Goal: Book appointment/travel/reservation

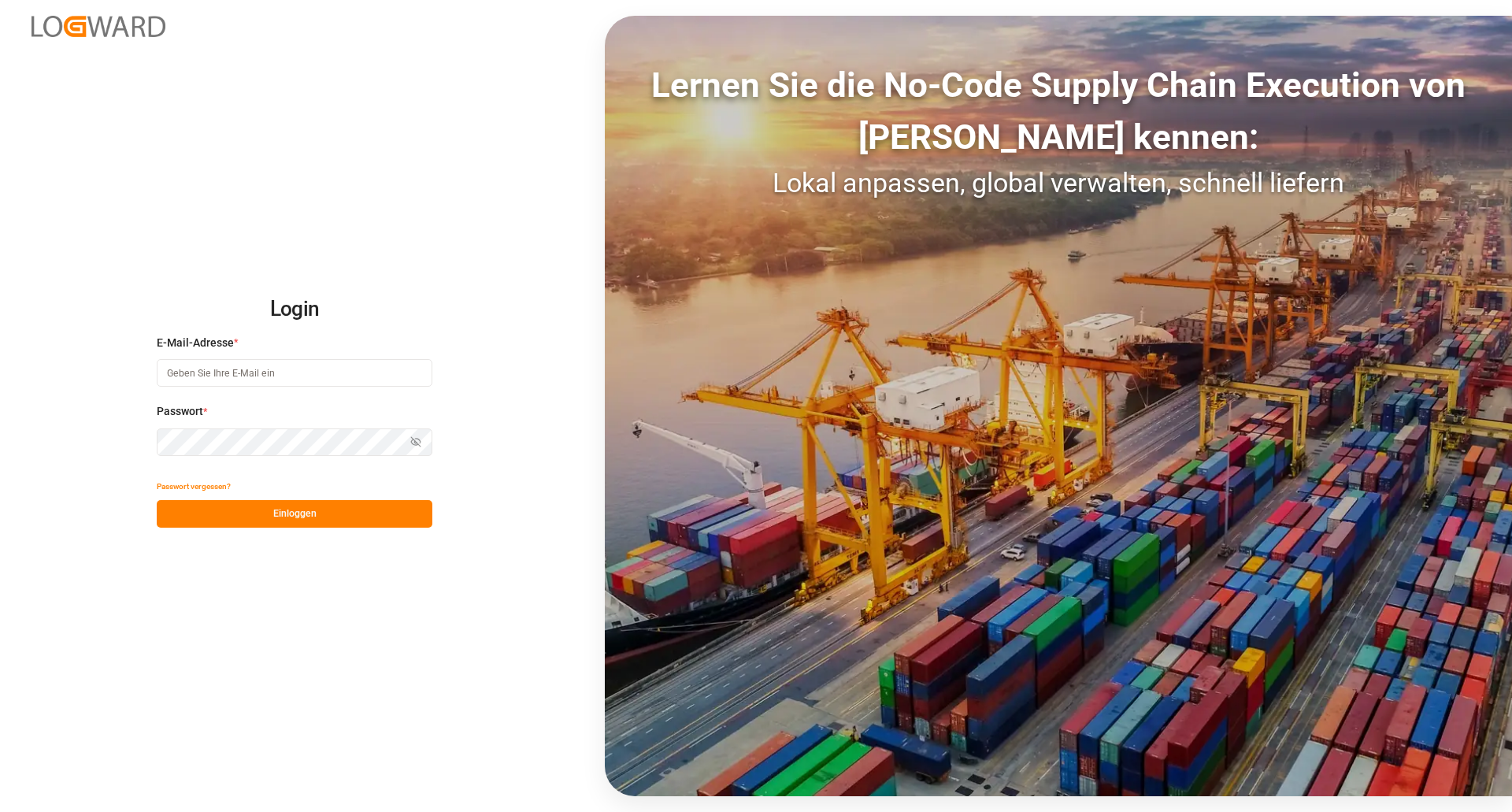
click at [285, 381] on input at bounding box center [294, 373] width 276 height 28
type input "[PERSON_NAME][EMAIL_ADDRESS][DOMAIN_NAME]"
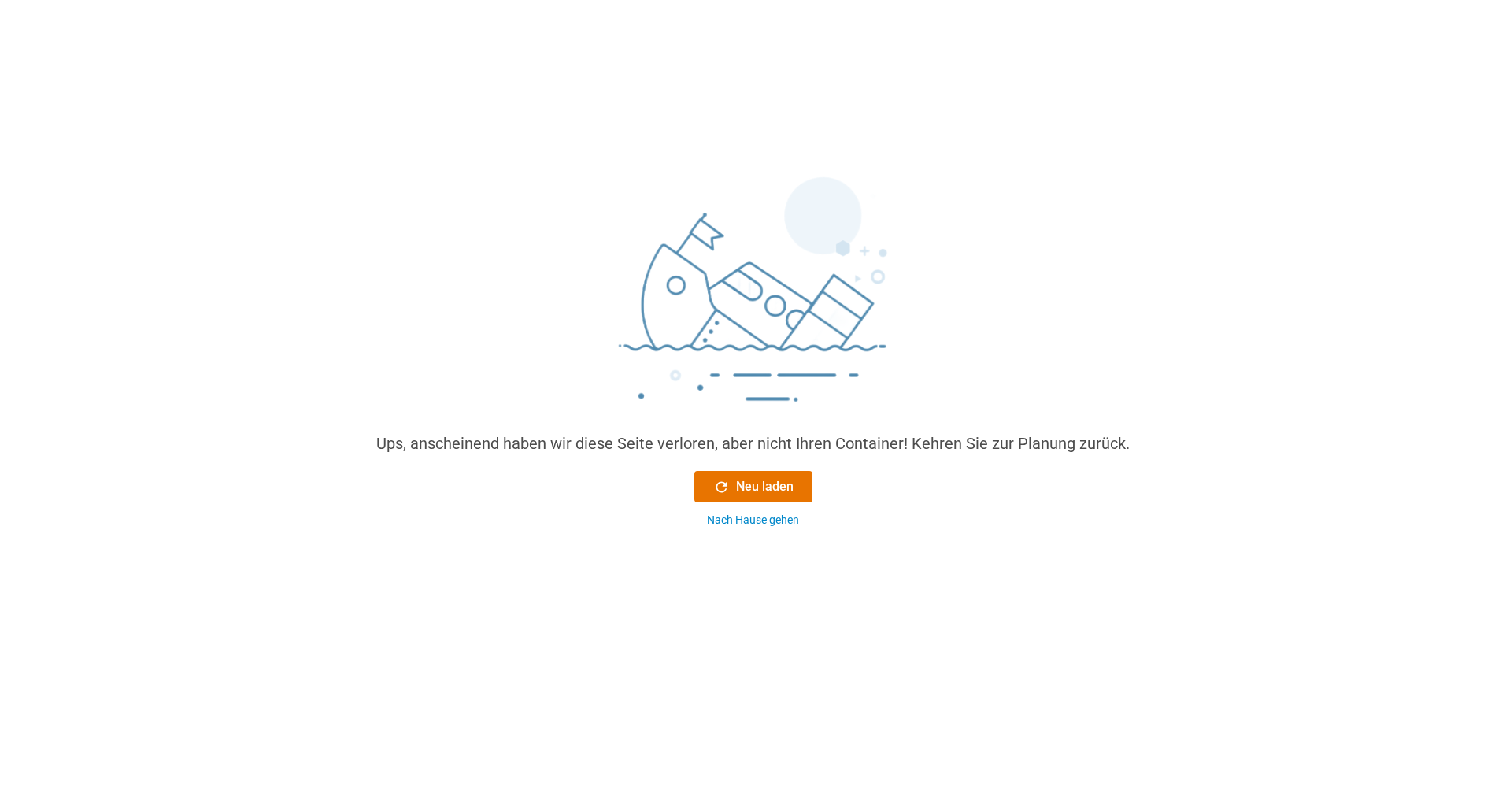
click at [736, 512] on div "Nach Hause gehen" at bounding box center [753, 520] width 92 height 16
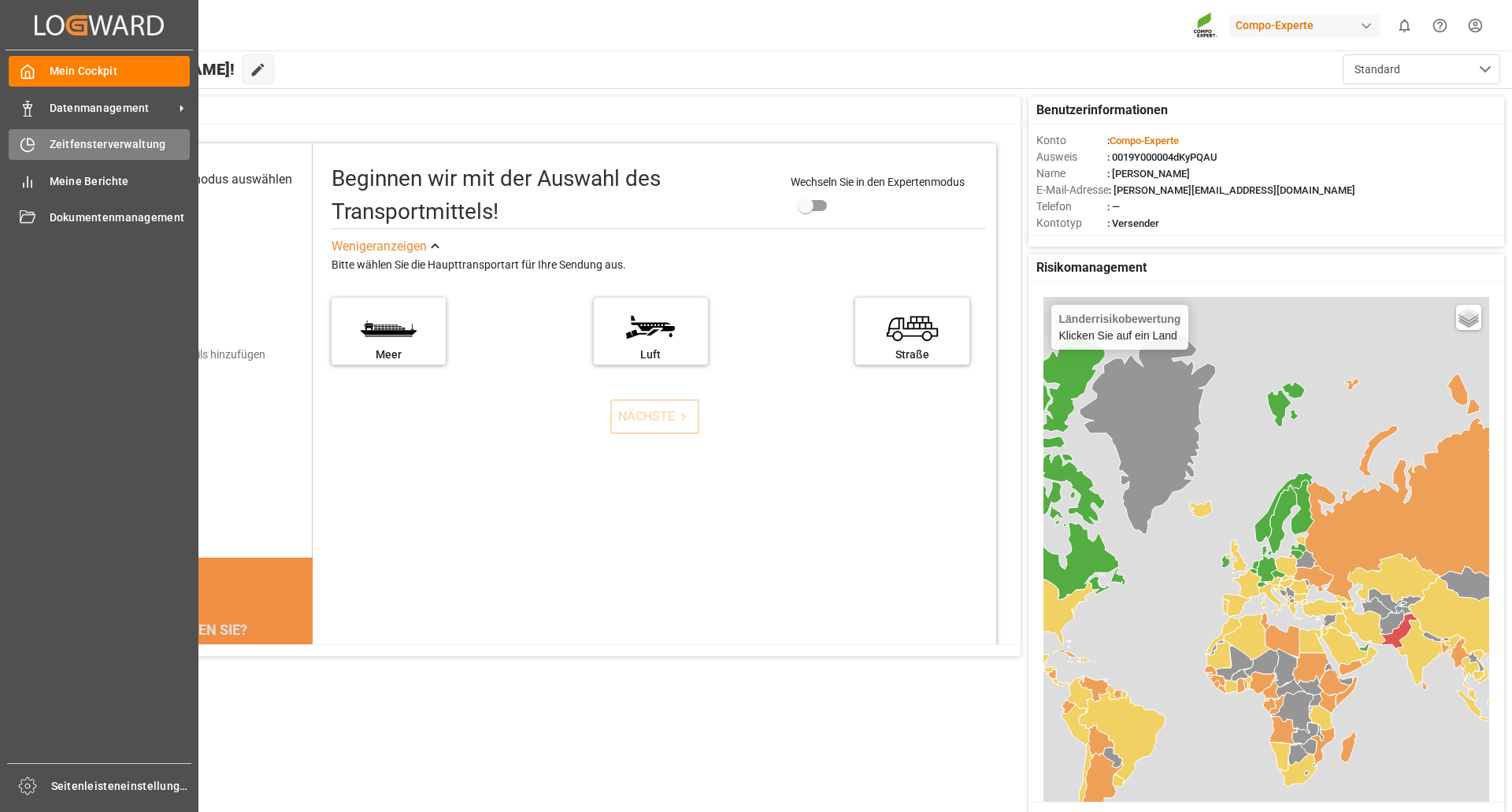
click at [95, 137] on span "Zeitfensterverwaltung" at bounding box center [120, 144] width 141 height 16
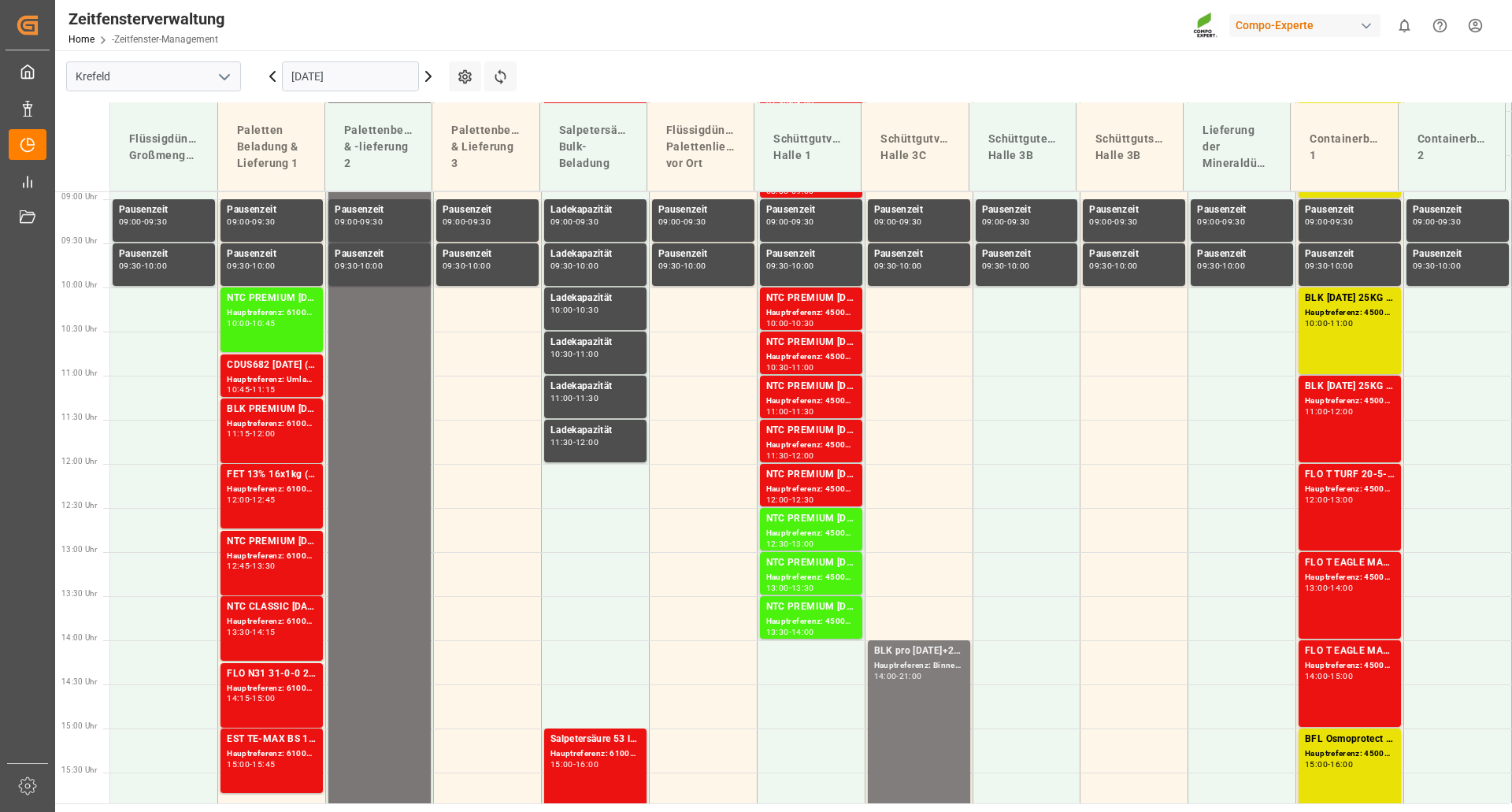
scroll to position [792, 0]
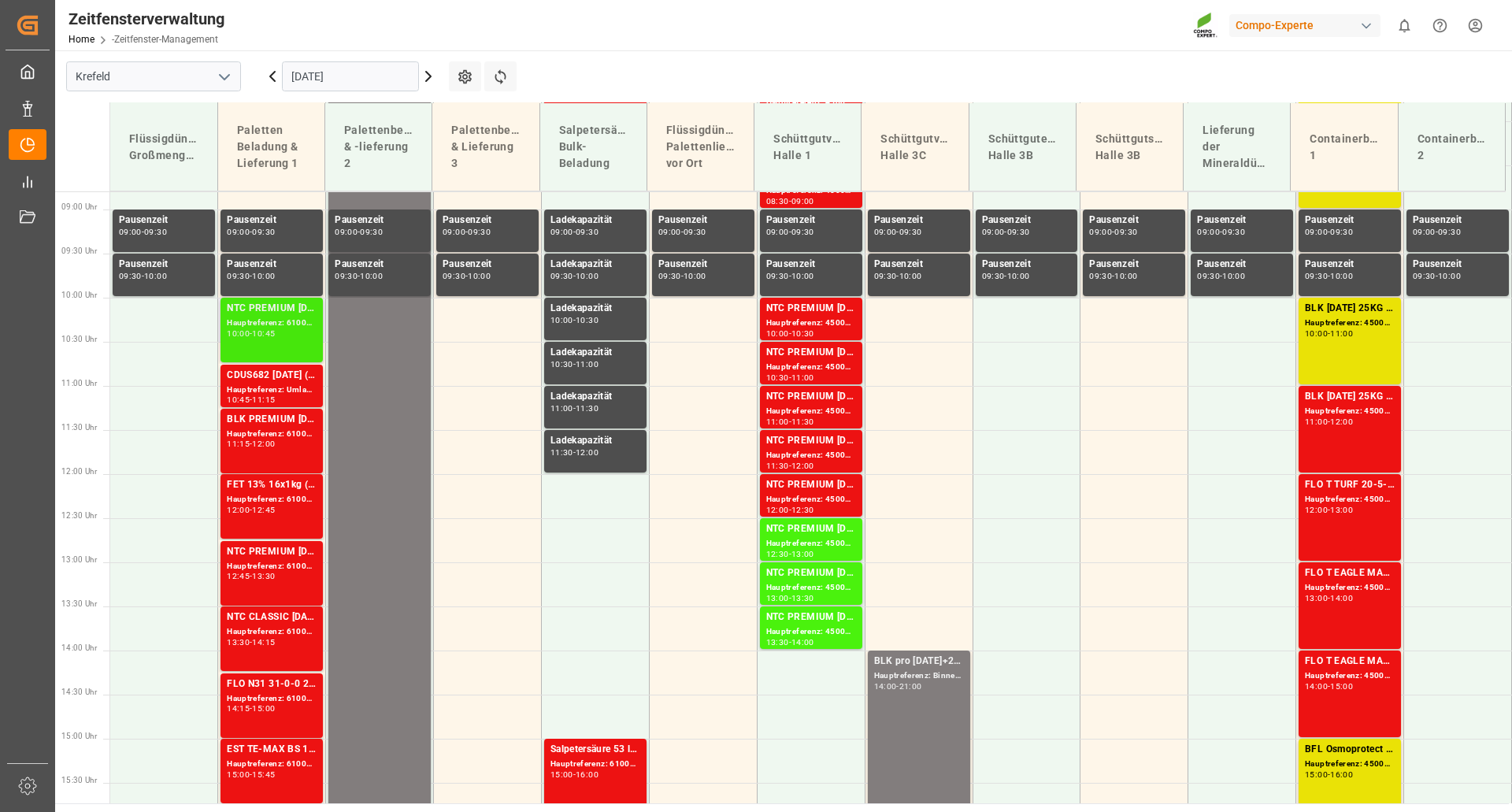
click at [265, 320] on font "Hauptreferenz: 6100002040, 2000000223" at bounding box center [309, 322] width 163 height 9
click at [481, 329] on td at bounding box center [487, 320] width 108 height 44
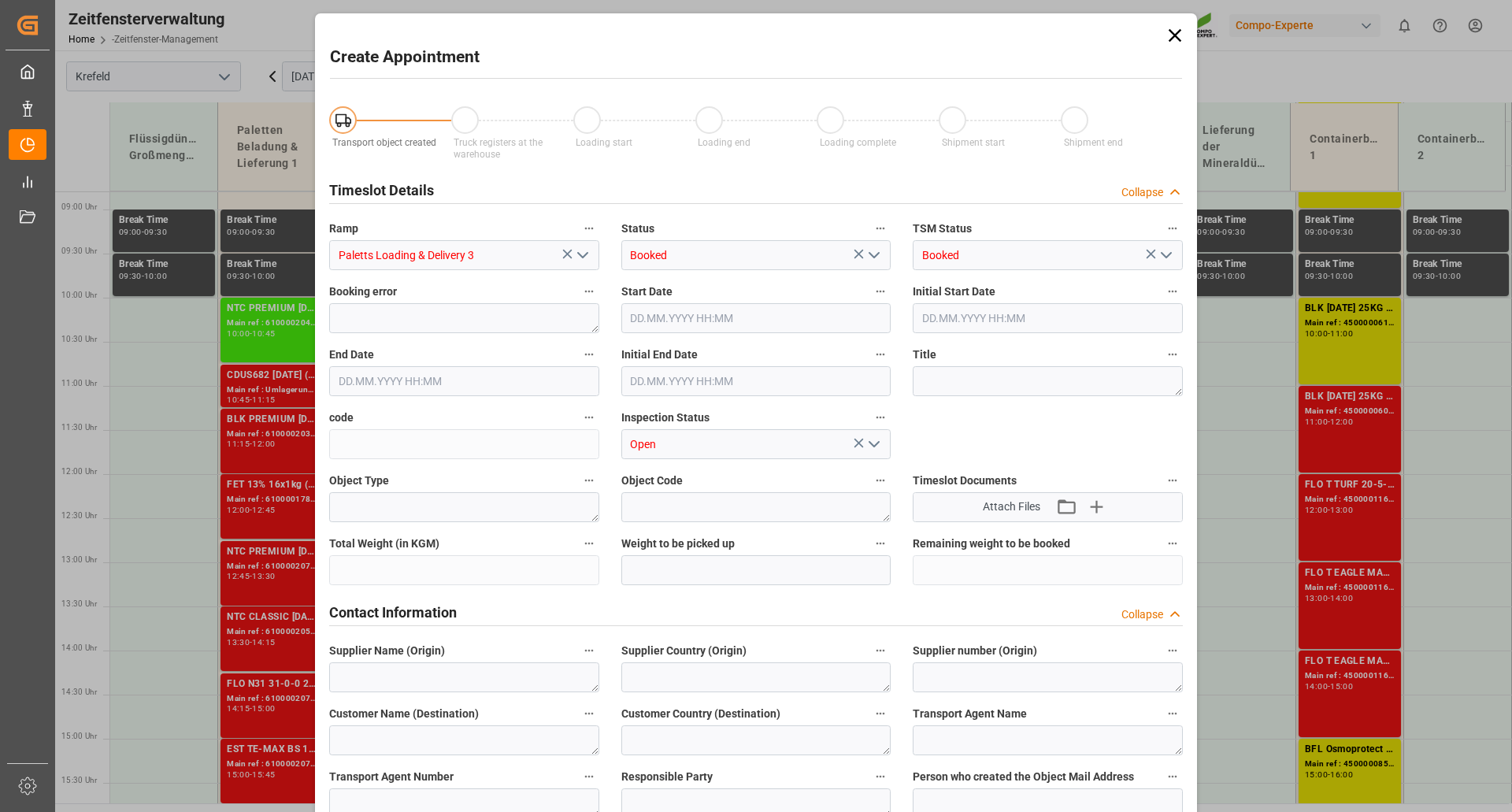
type input "[DATE] 10:00"
type input "[DATE] 10:30"
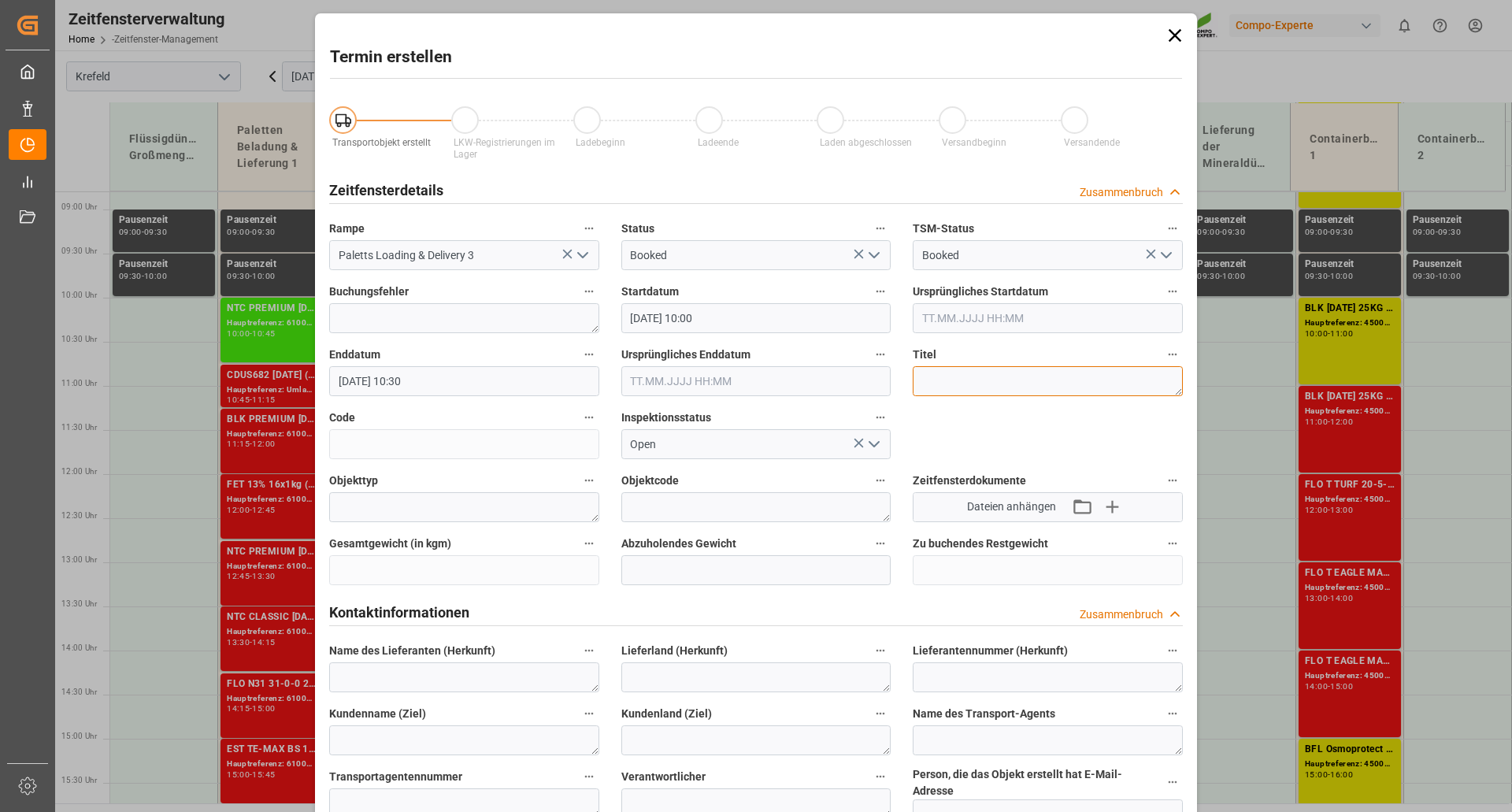
click at [938, 382] on textarea at bounding box center [1048, 381] width 270 height 30
click at [1079, 377] on textarea "Solingen Umlagerung EV Cargo" at bounding box center [1048, 381] width 270 height 30
click at [1103, 377] on textarea "Solingen Umlagerung EV Cargo" at bounding box center [1048, 381] width 270 height 30
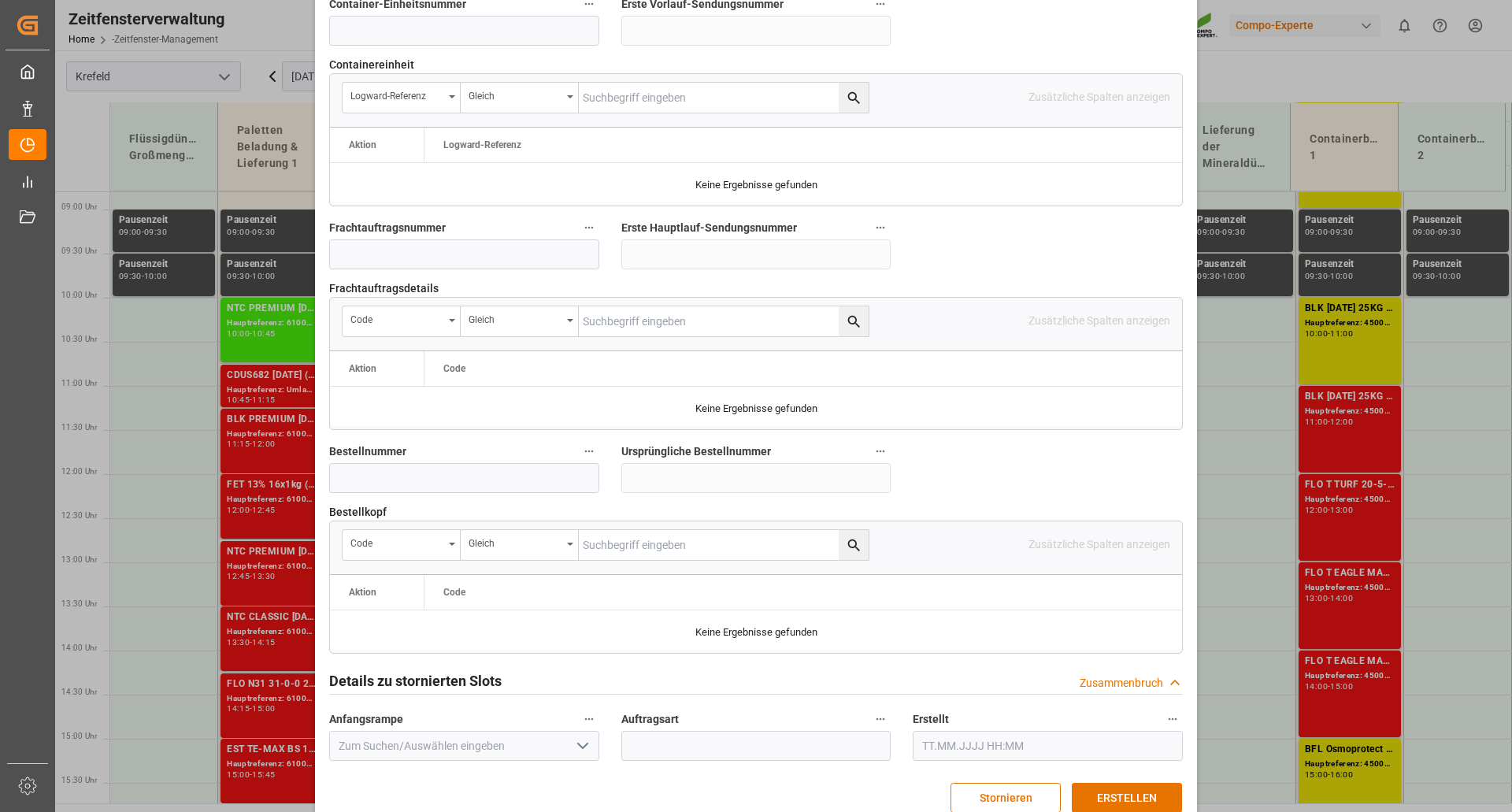
scroll to position [1373, 0]
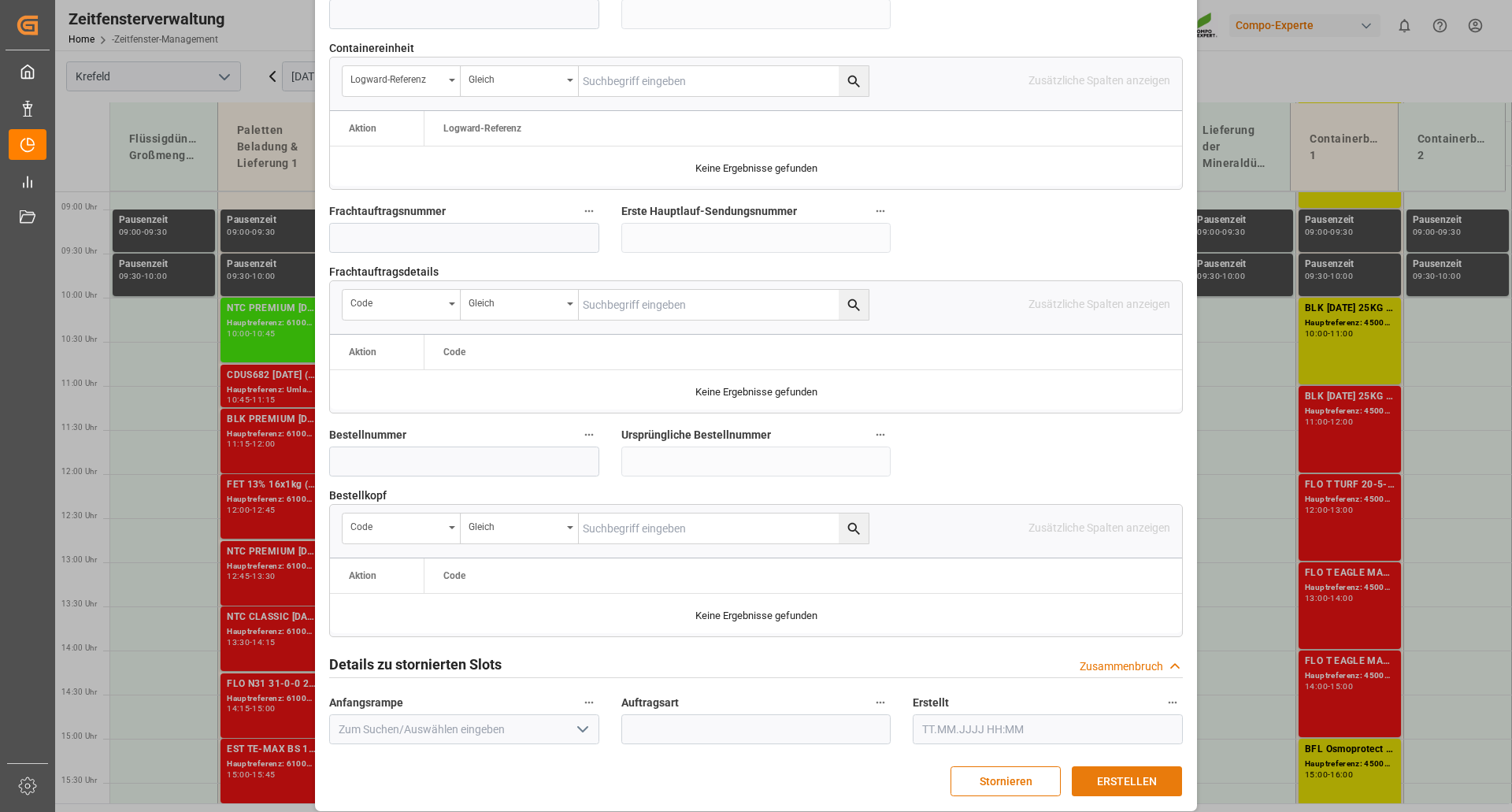
type textarea "Solingen Umlagerung EV Cargo 22.400 kg"
click at [1124, 775] on font "ERSTELLEN" at bounding box center [1127, 780] width 60 height 12
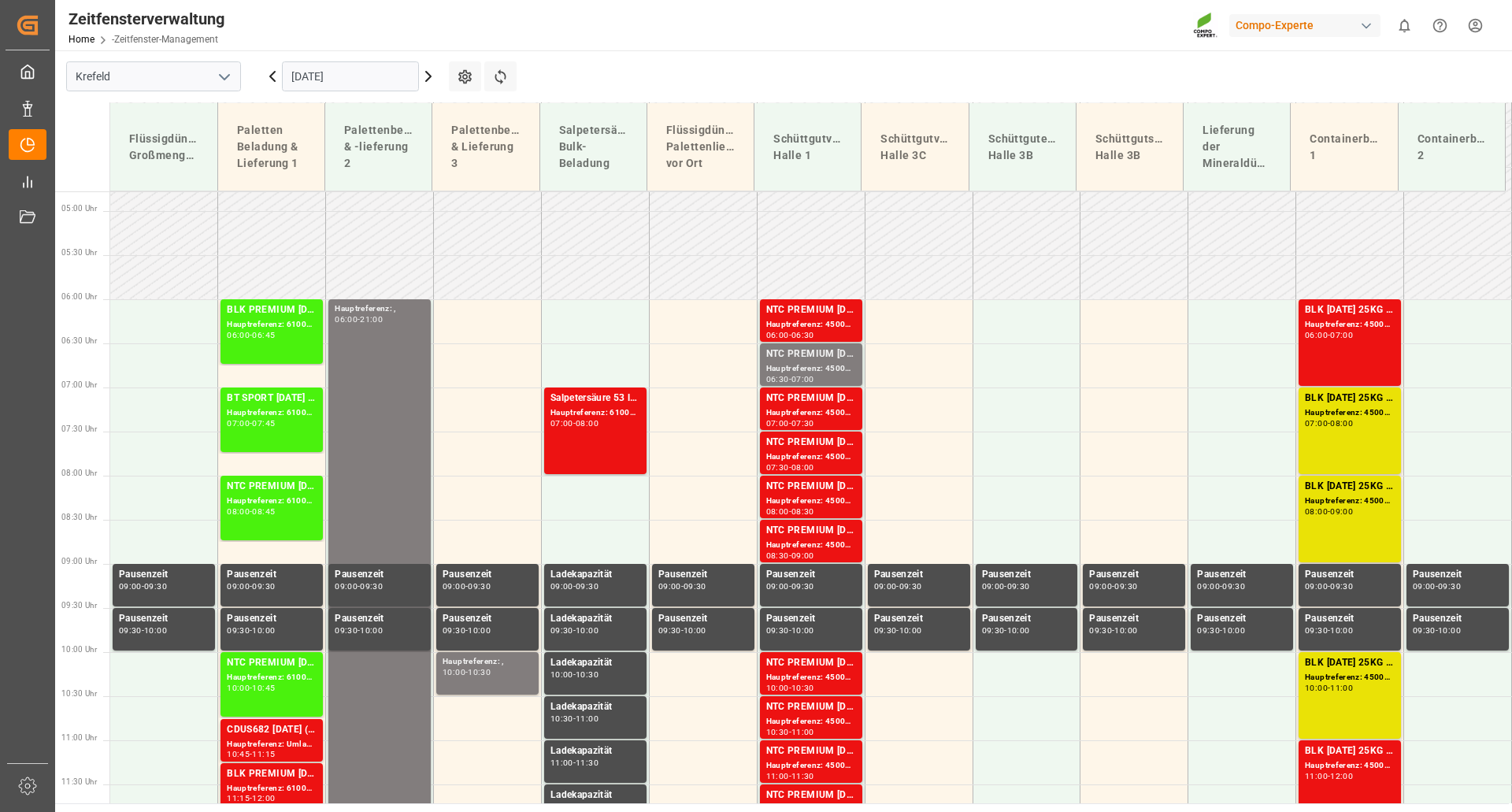
scroll to position [98, 0]
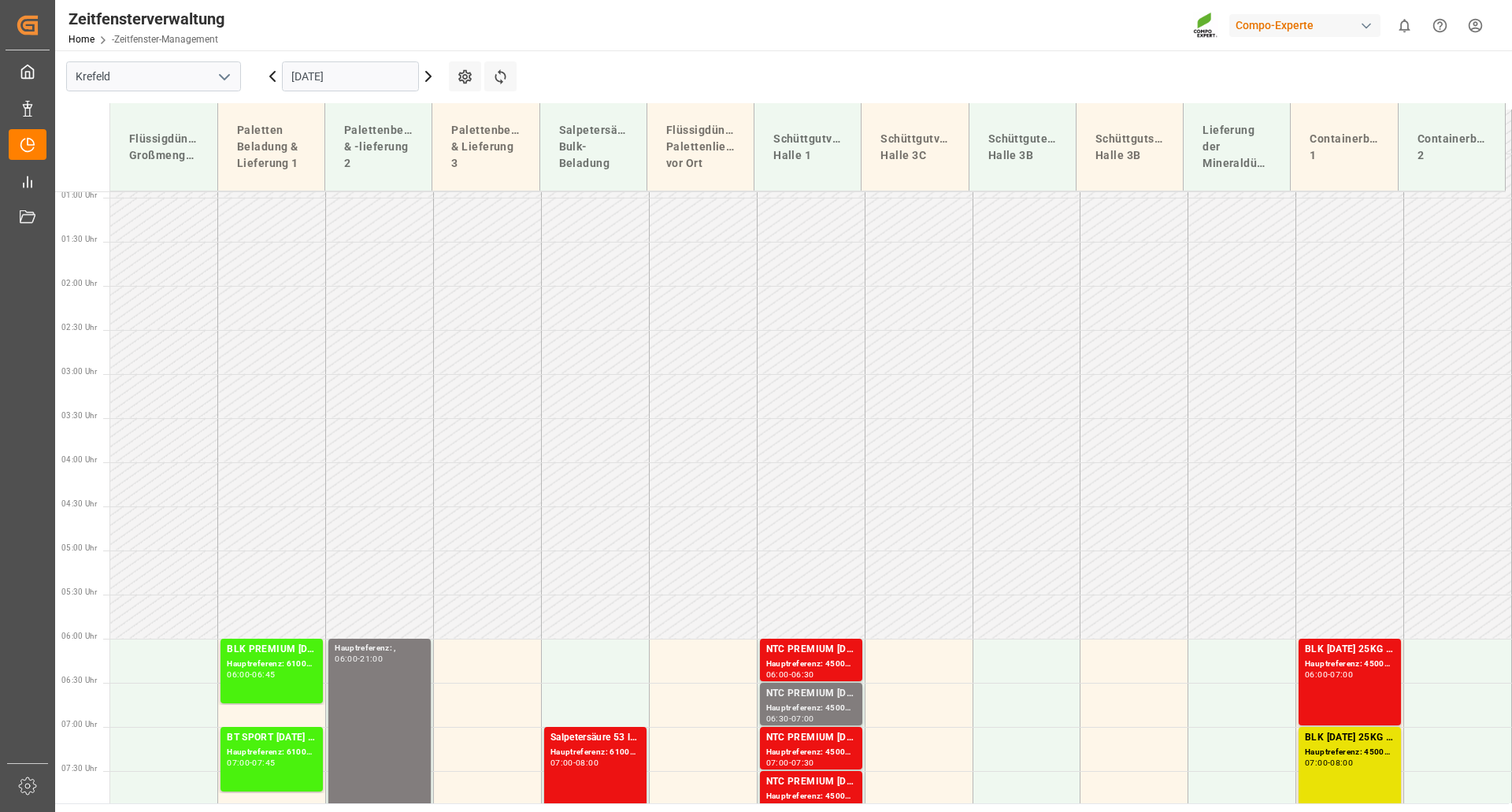
click at [427, 78] on icon at bounding box center [429, 77] width 19 height 19
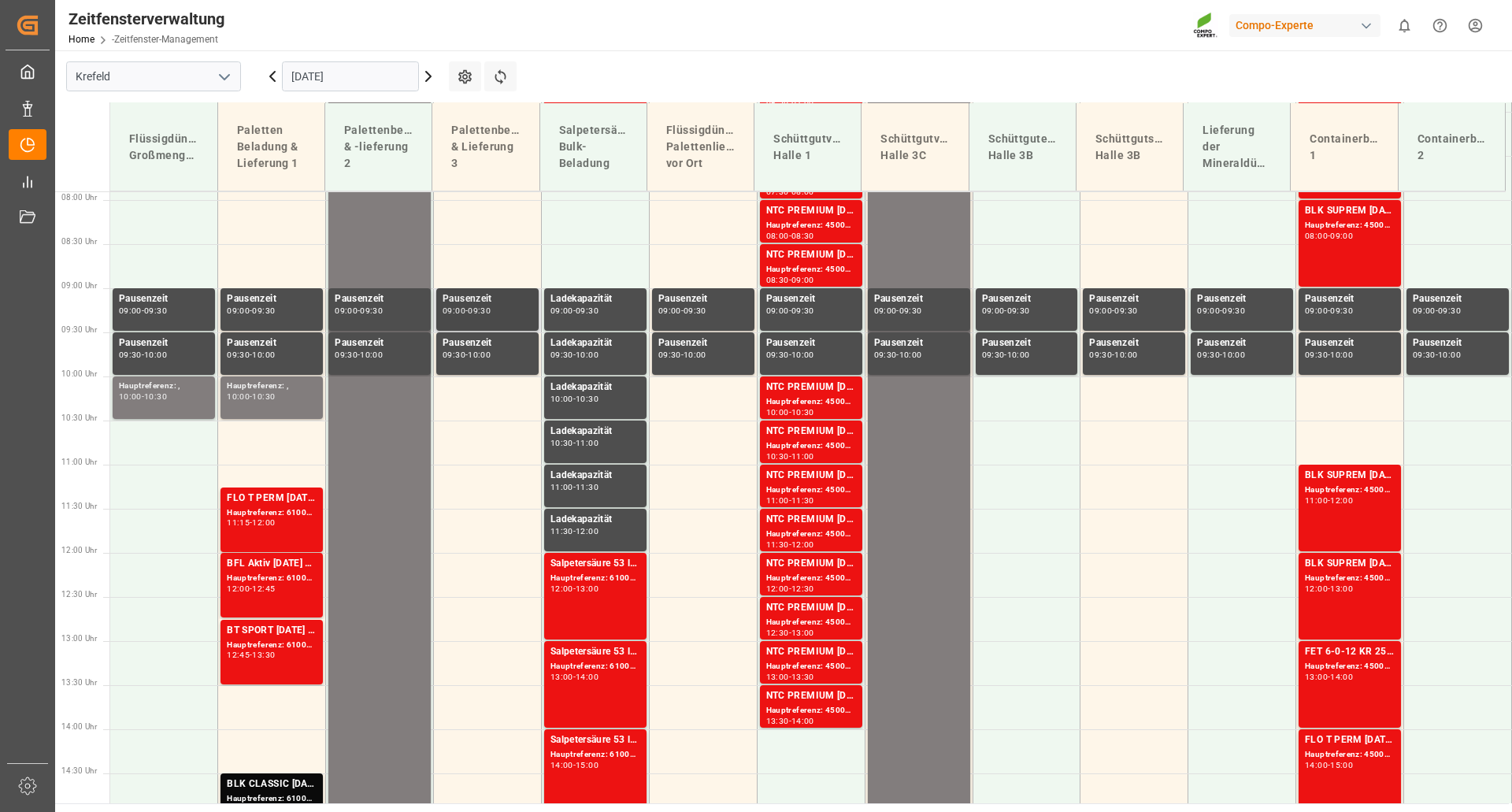
scroll to position [478, 0]
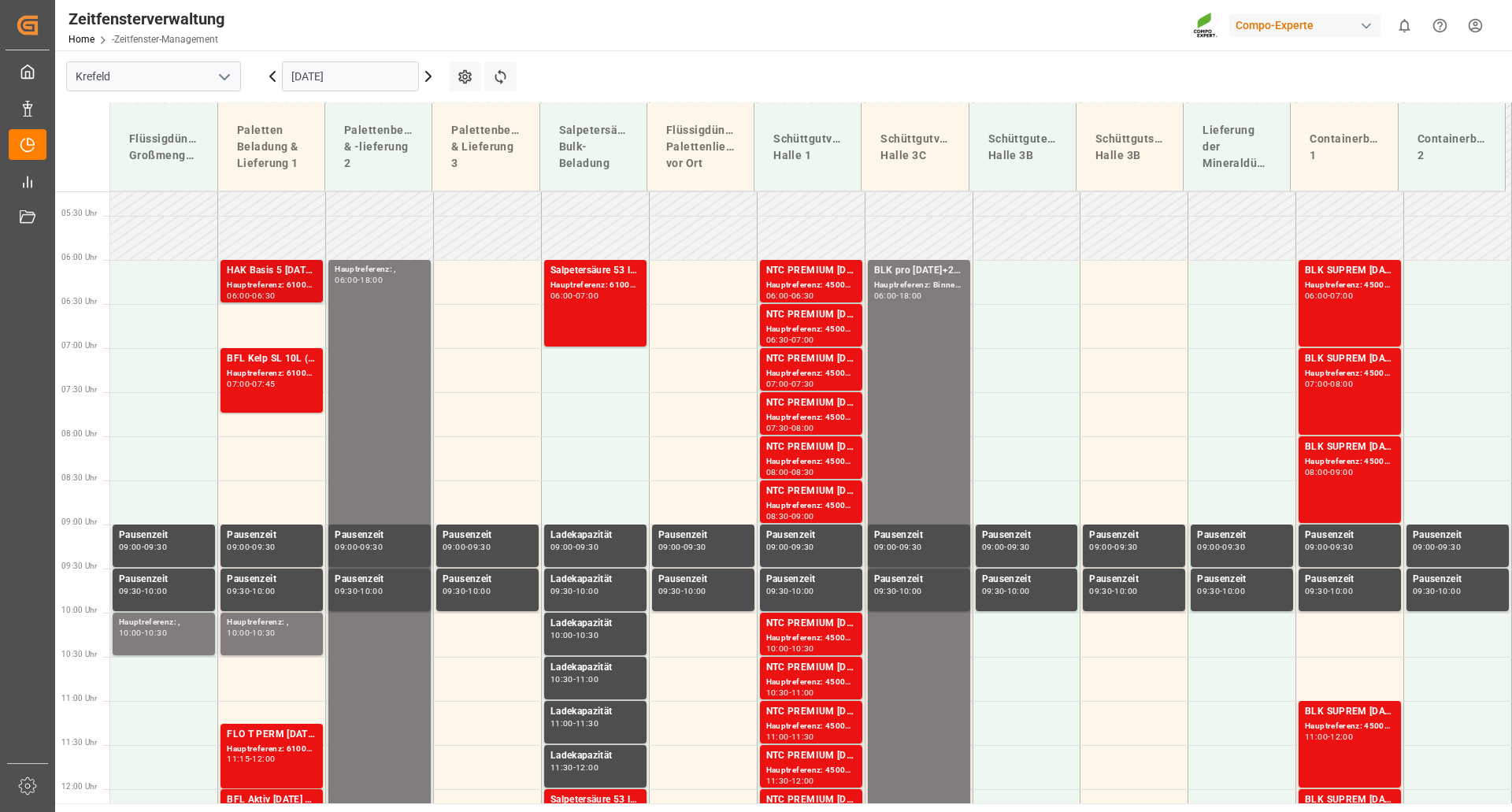
click at [264, 277] on div "HAK Basis 5 [DATE](+5) 25kg (x48) BASISHAK Basis 2 [DATE](+4) 25kg (x48) BASIS" at bounding box center [271, 271] width 89 height 15
click at [271, 79] on icon at bounding box center [273, 77] width 19 height 19
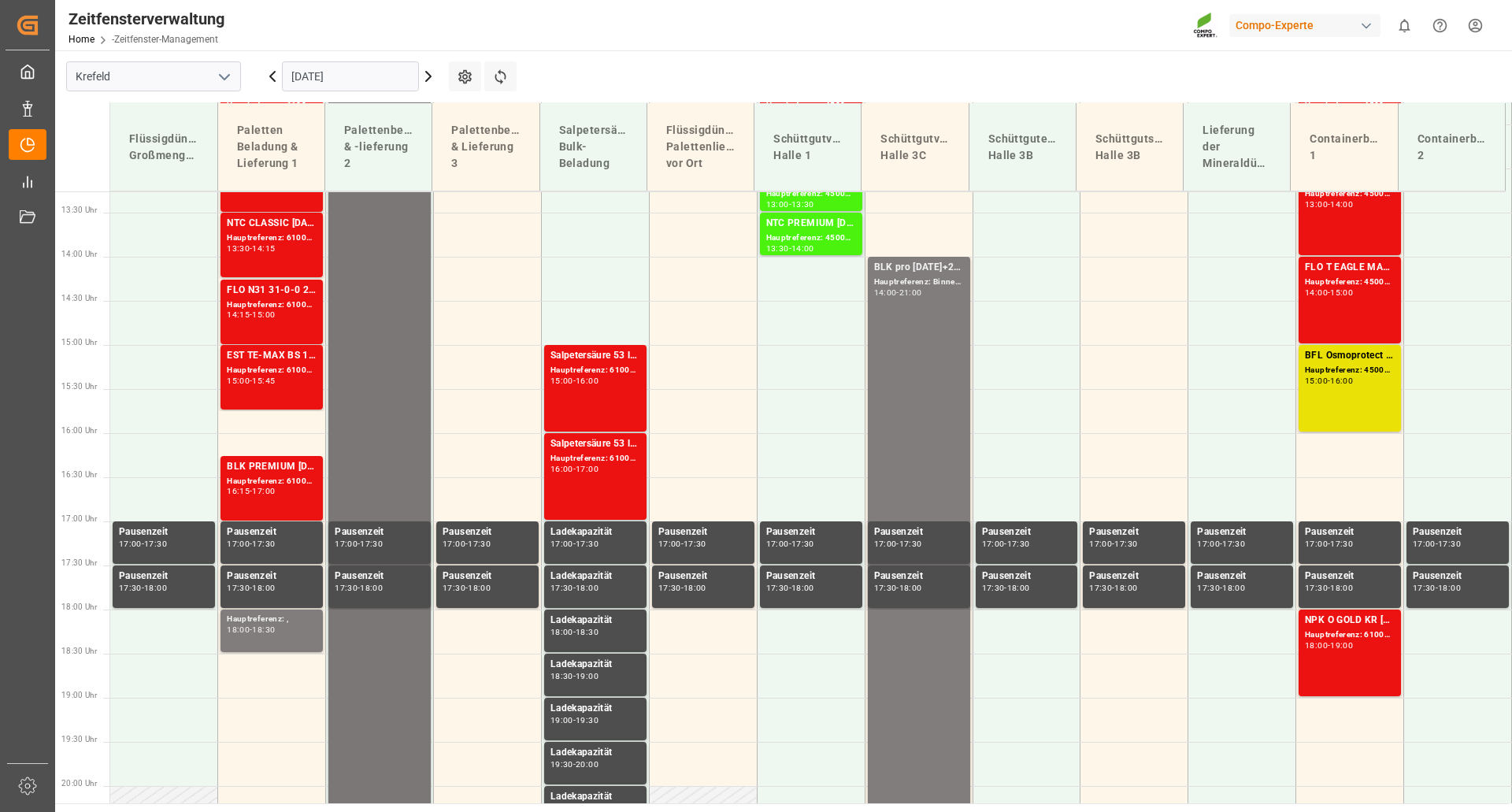
scroll to position [792, 0]
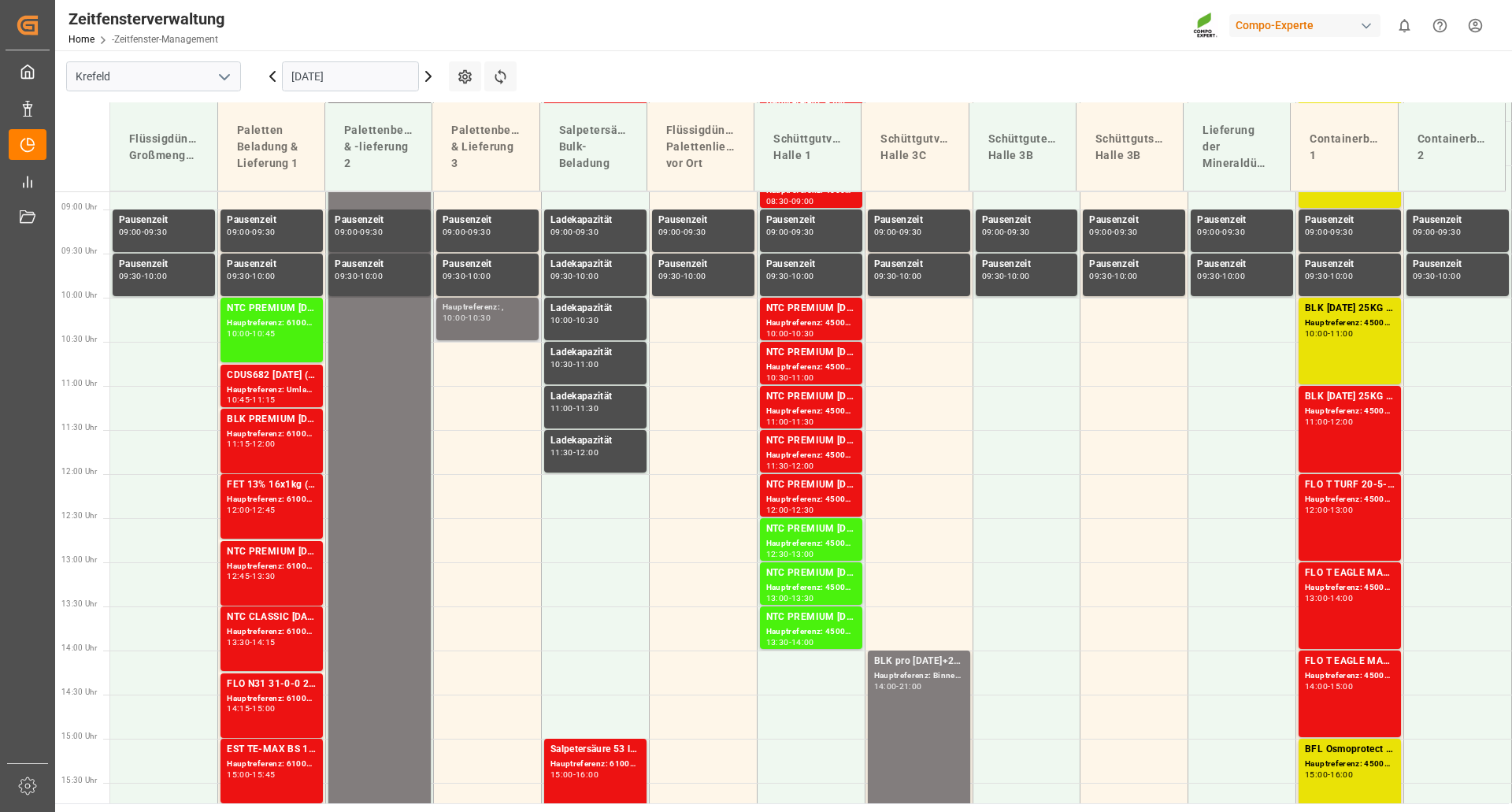
click at [463, 305] on font "Hauptreferenz: ," at bounding box center [473, 307] width 62 height 9
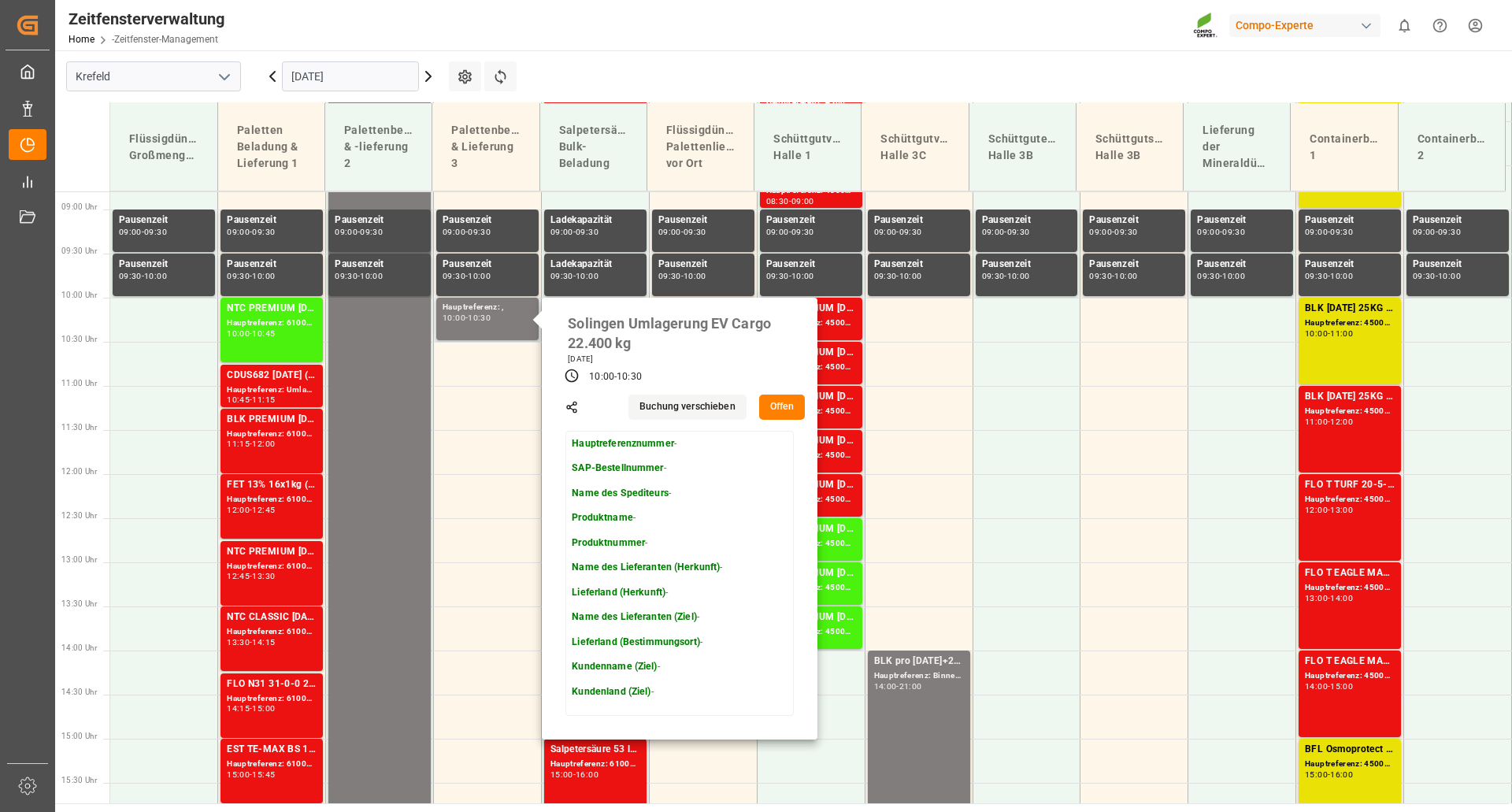
click at [776, 400] on font "Offen" at bounding box center [781, 406] width 24 height 14
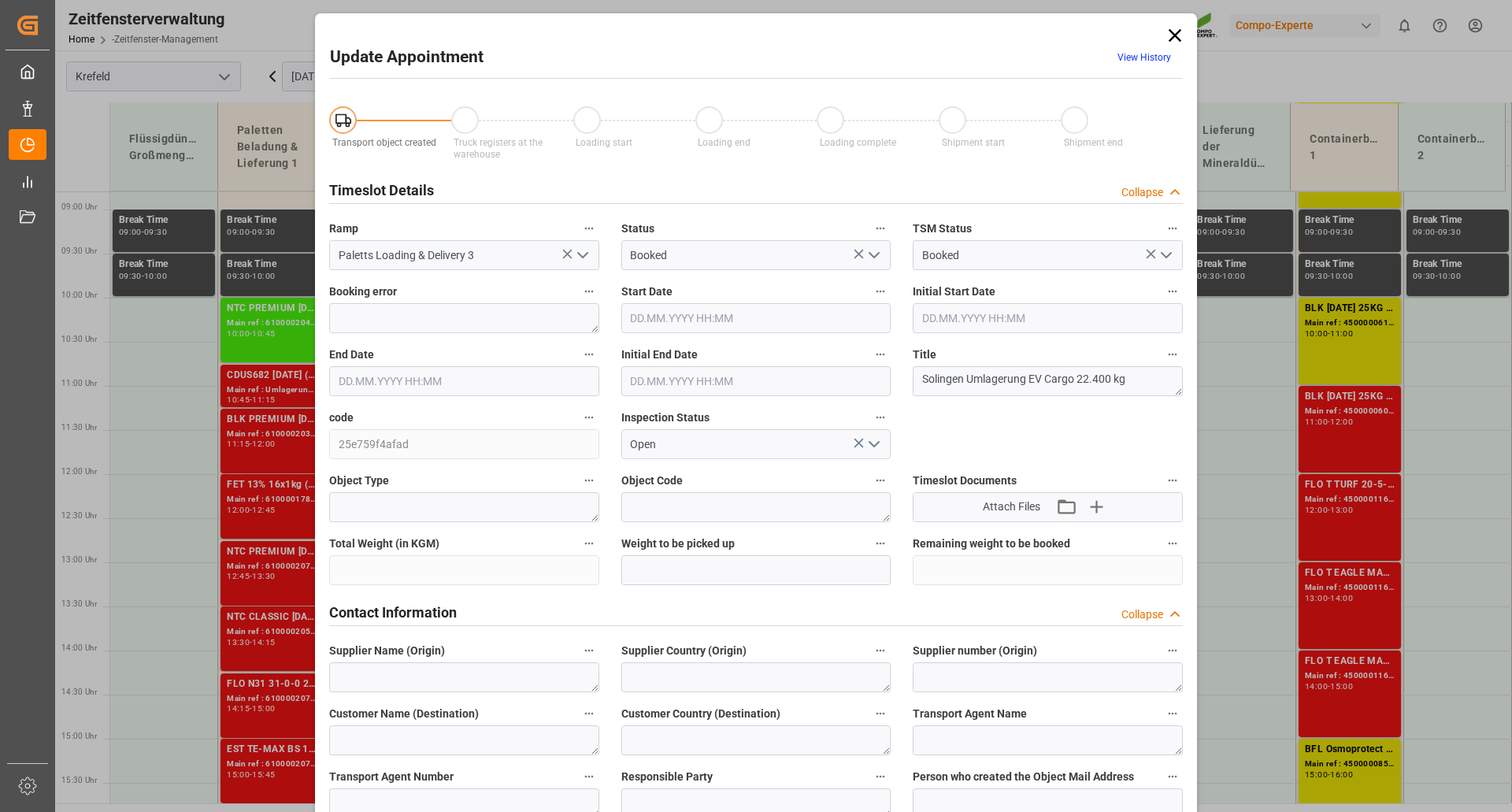
type input "[DATE] 10:00"
type input "[DATE] 10:30"
type input "[DATE] 12:24"
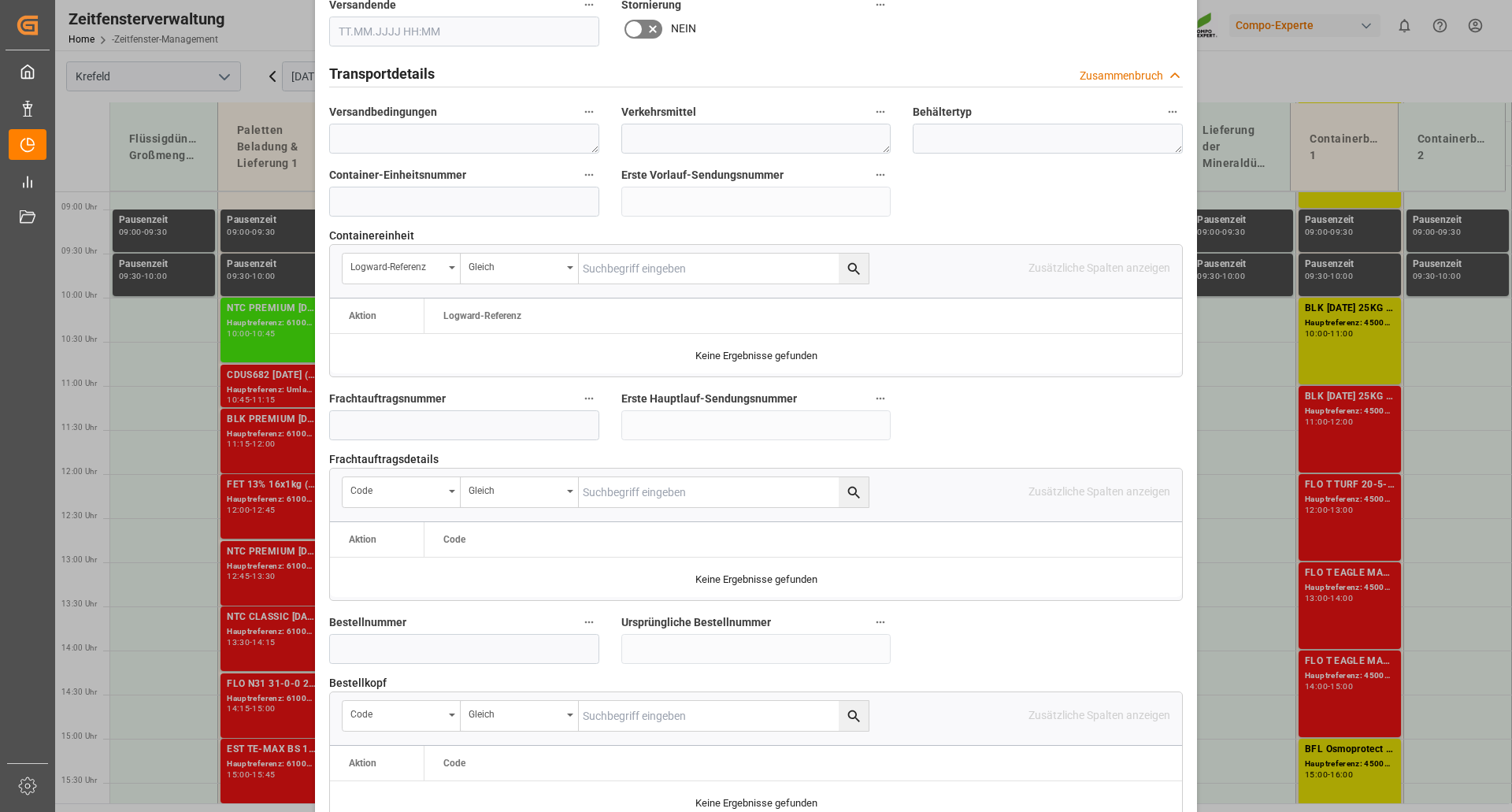
scroll to position [1137, 0]
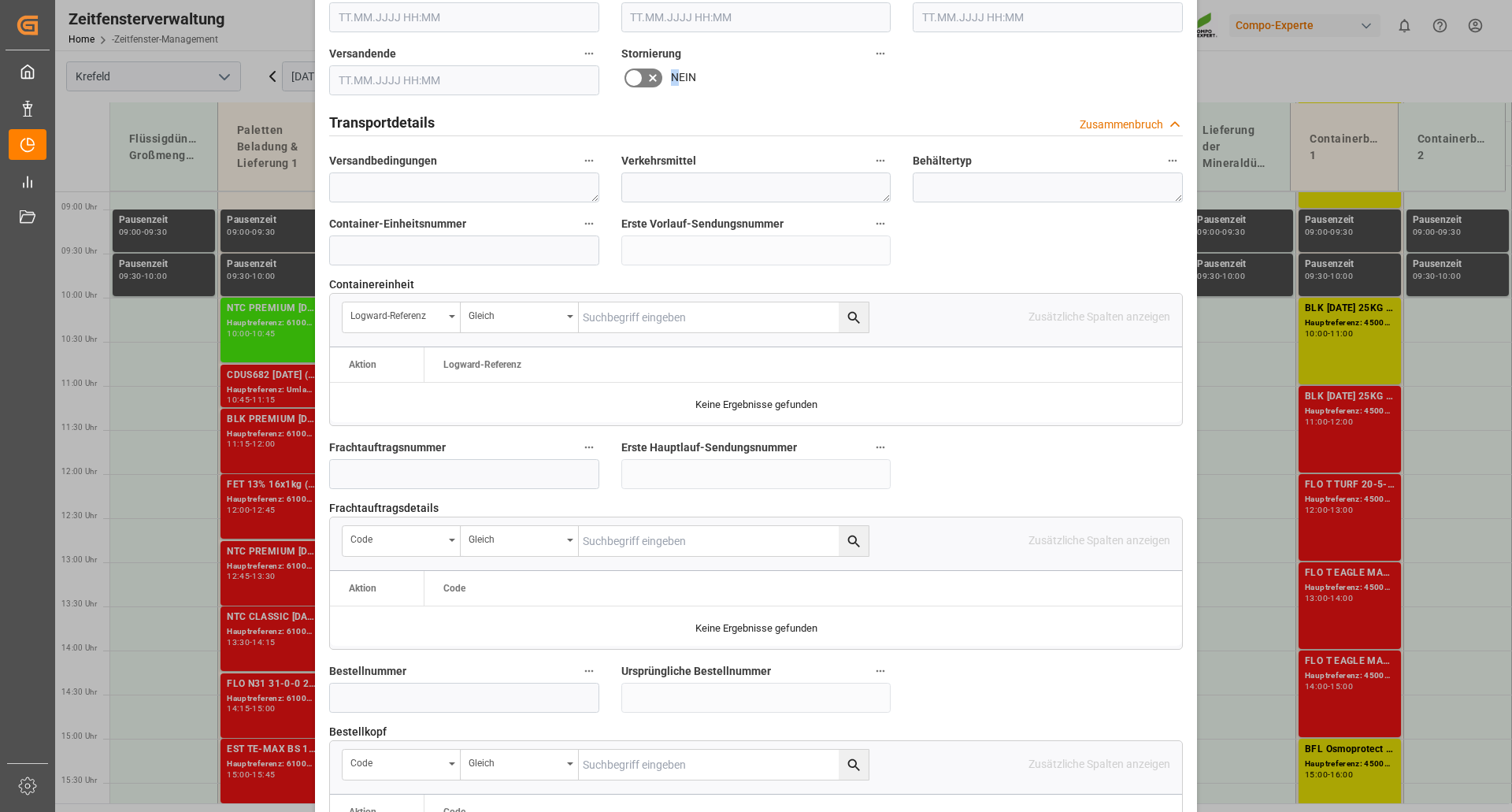
drag, startPoint x: 638, startPoint y: 67, endPoint x: 677, endPoint y: 67, distance: 39.0
click at [677, 67] on div "NEIN" at bounding box center [756, 78] width 270 height 25
click at [651, 68] on icon at bounding box center [653, 78] width 19 height 19
click at [0, 0] on input "checkbox" at bounding box center [0, 0] width 0 height 0
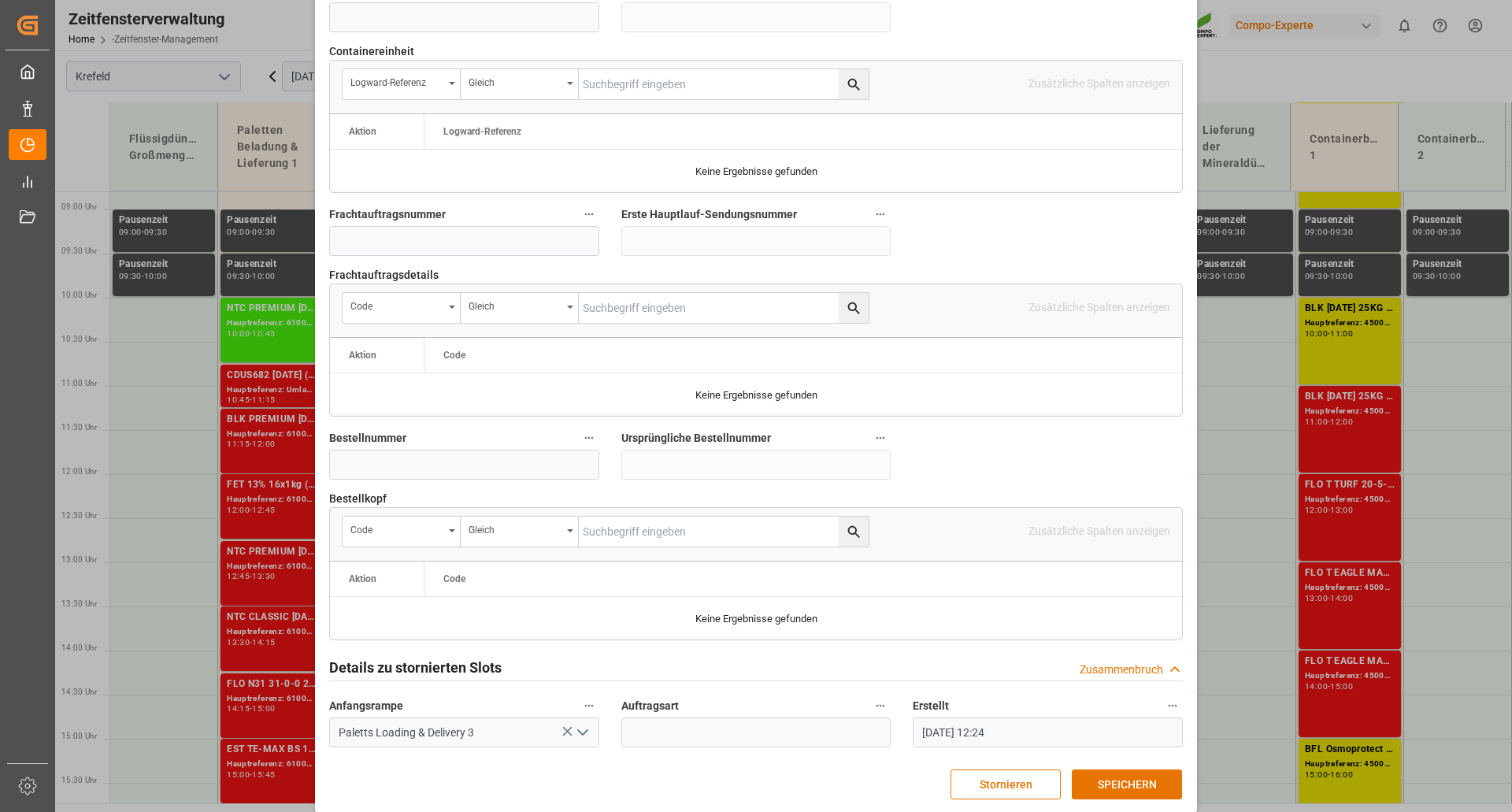
scroll to position [1373, 0]
click at [1145, 775] on font "SPEICHERN" at bounding box center [1127, 780] width 59 height 12
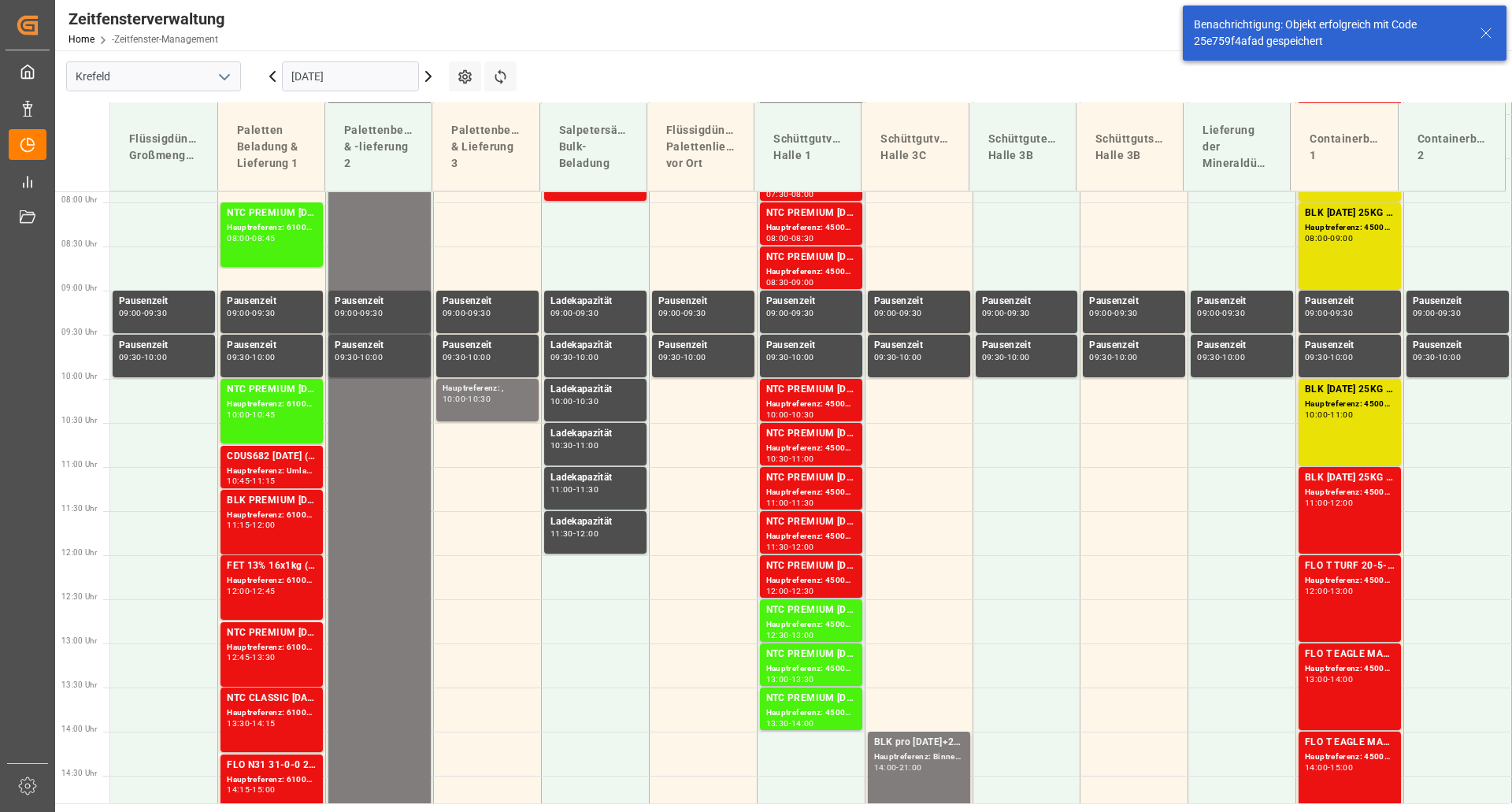
scroll to position [728, 0]
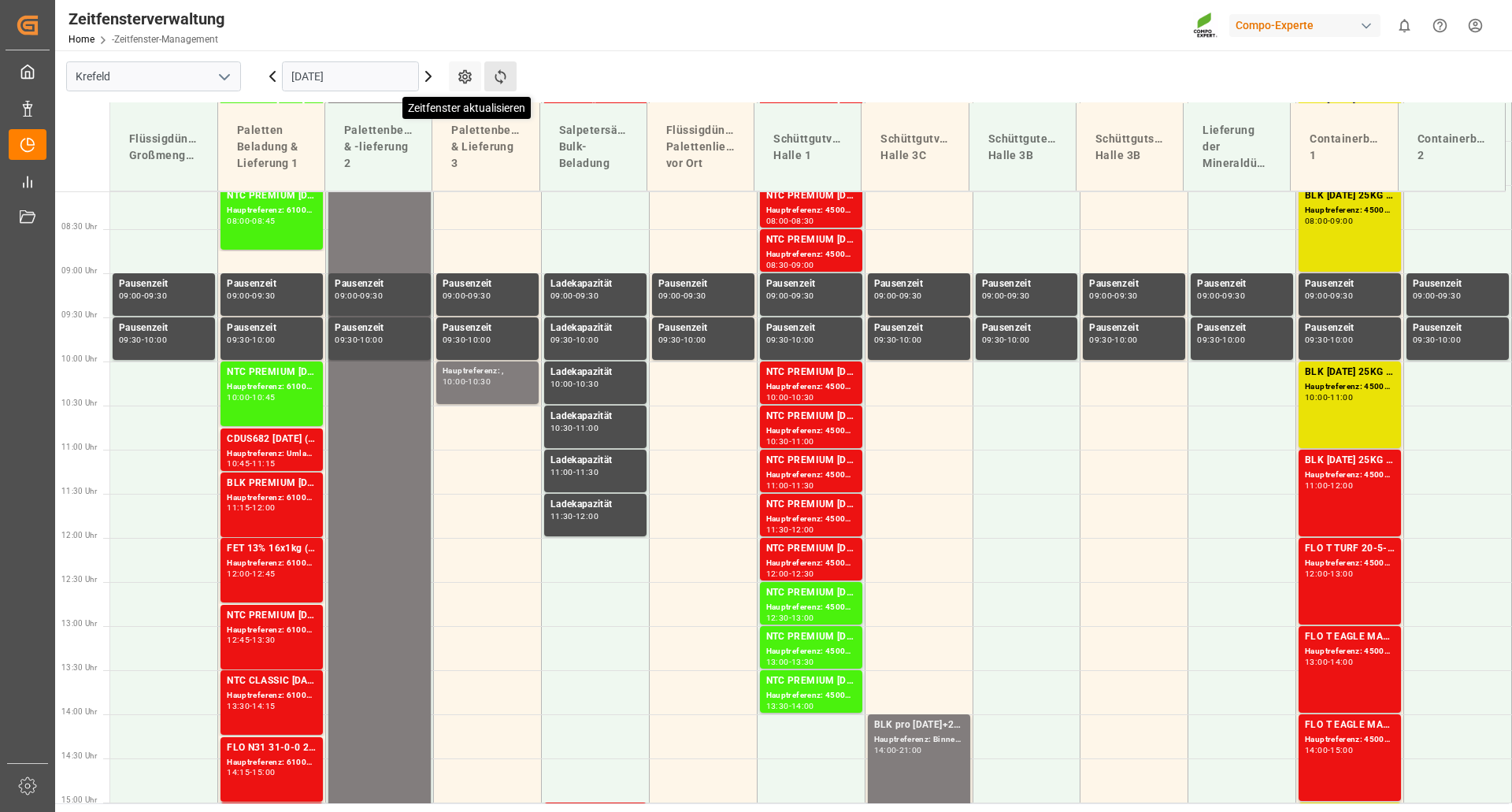
click at [499, 79] on icon at bounding box center [500, 76] width 16 height 16
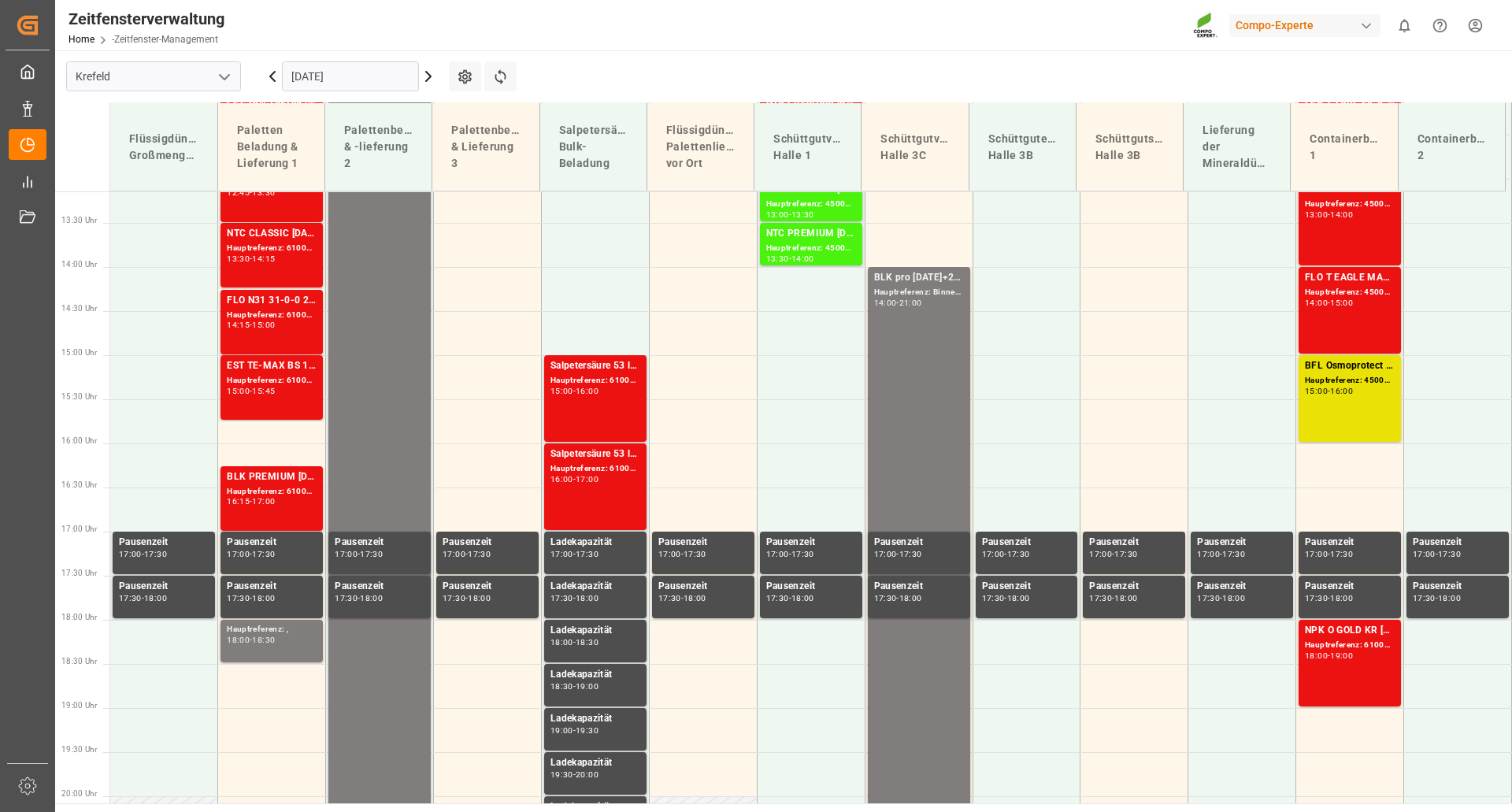
scroll to position [1186, 0]
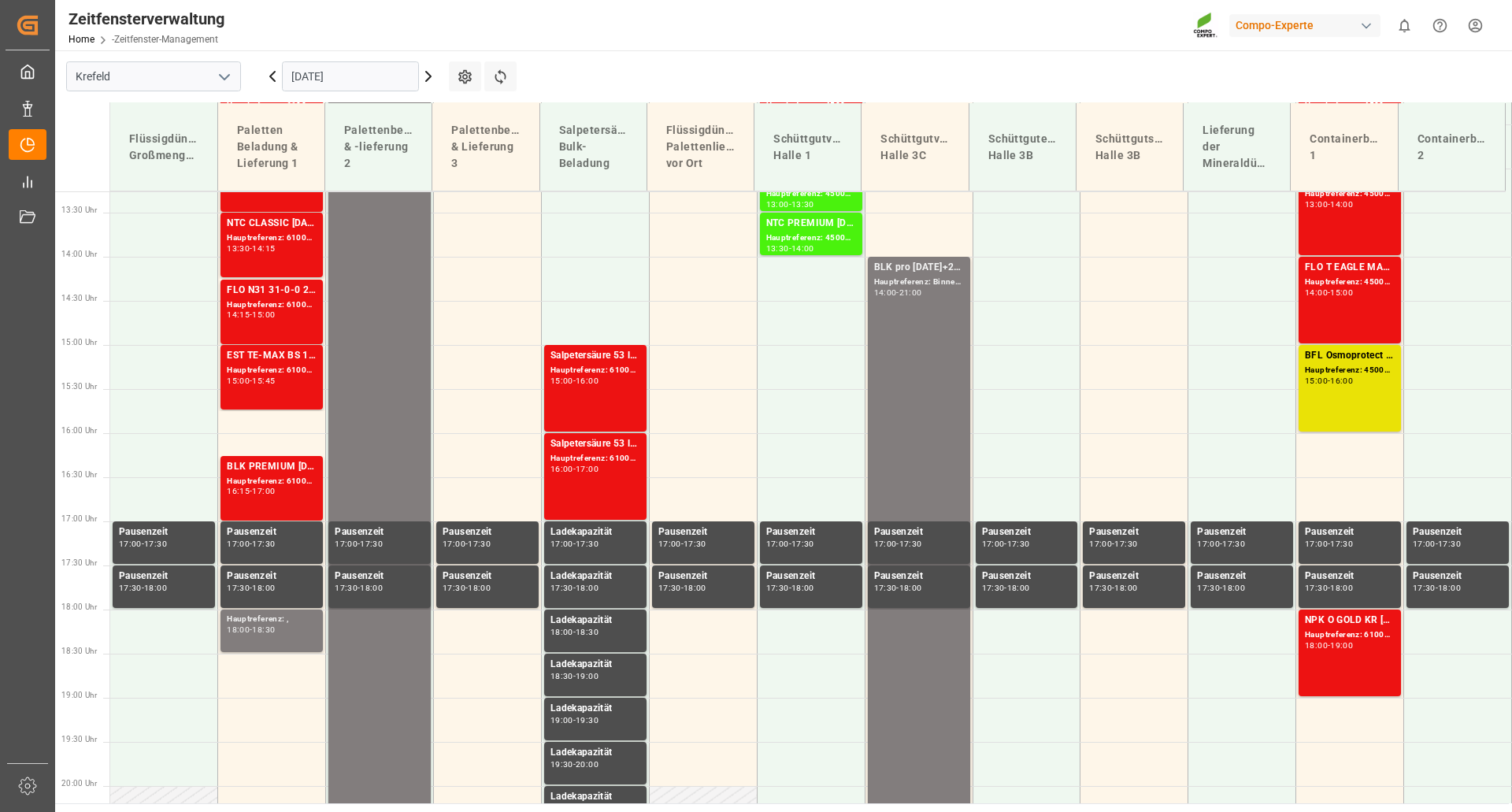
click at [431, 79] on icon at bounding box center [429, 77] width 19 height 19
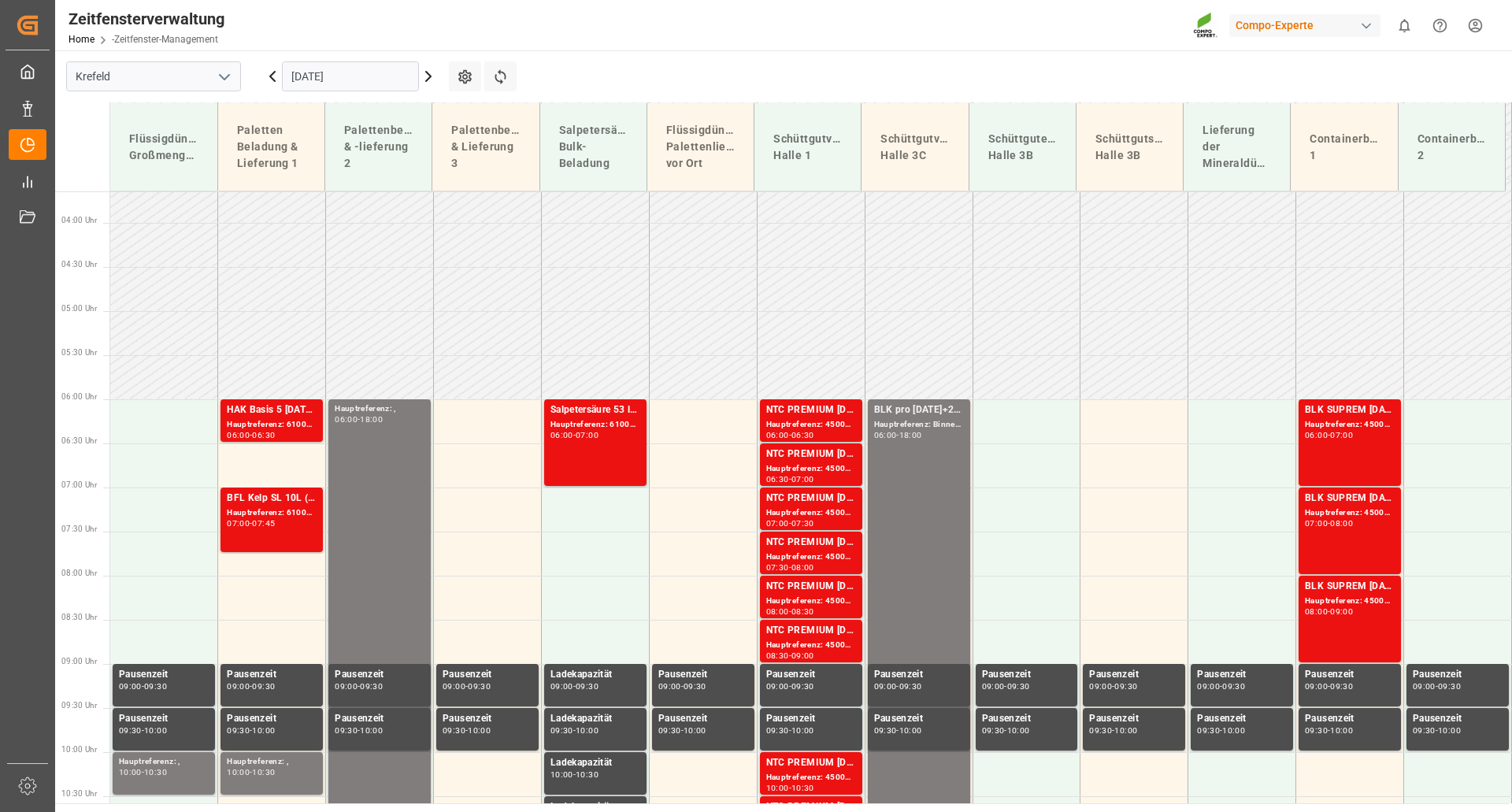
scroll to position [320, 0]
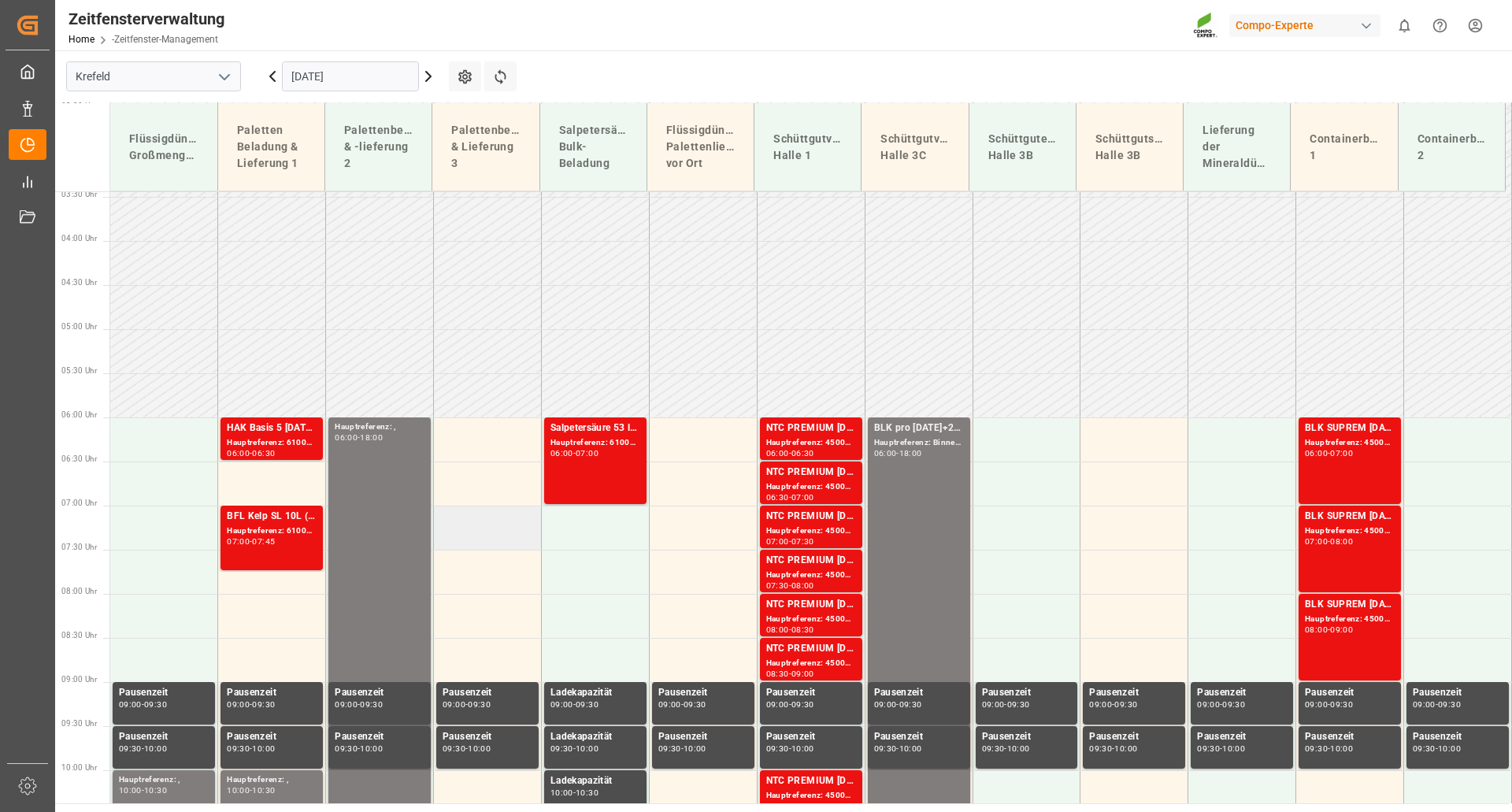
click at [487, 533] on td at bounding box center [487, 528] width 108 height 44
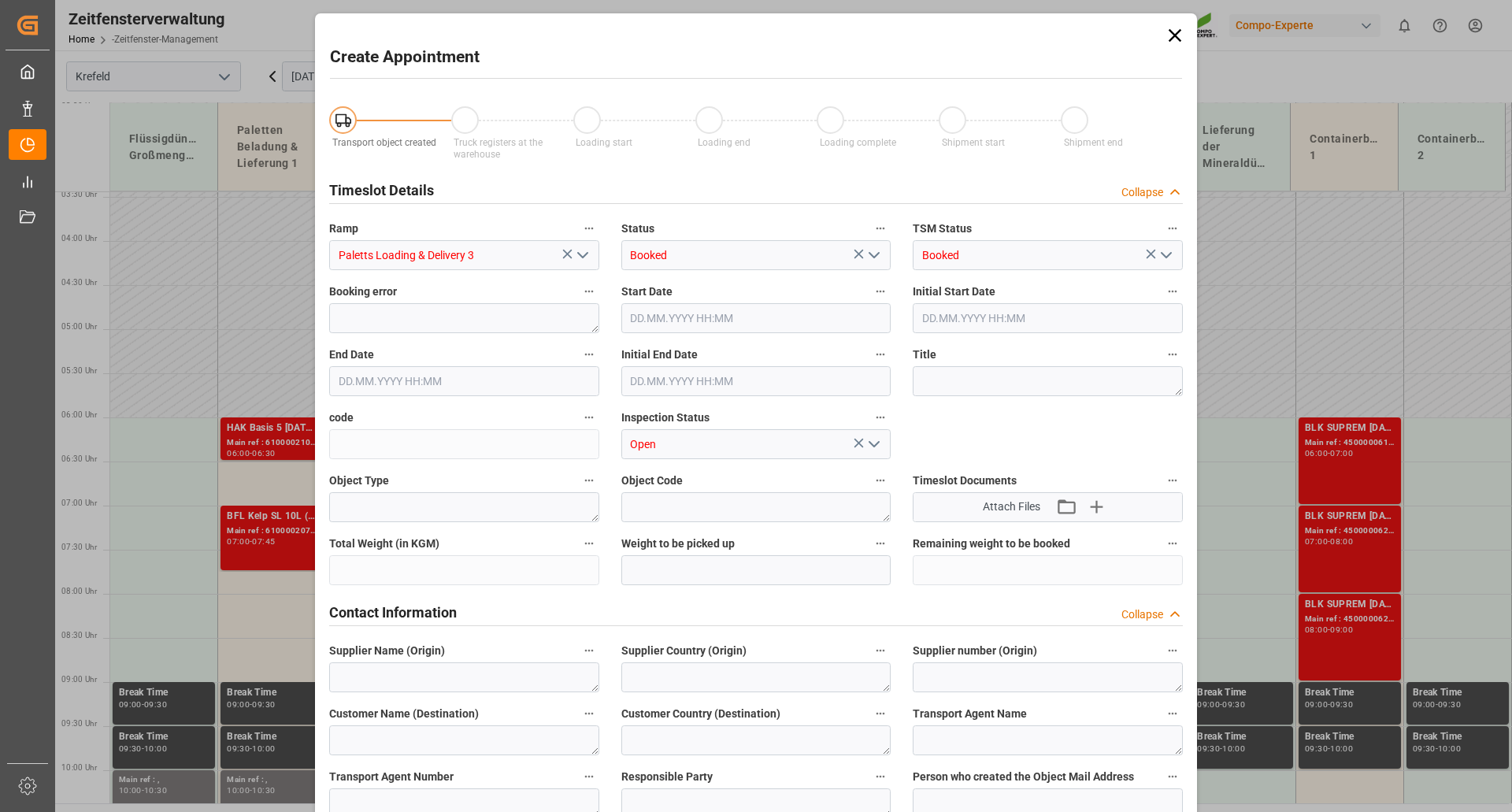
type input "[DATE] 07:00"
type input "[DATE] 07:30"
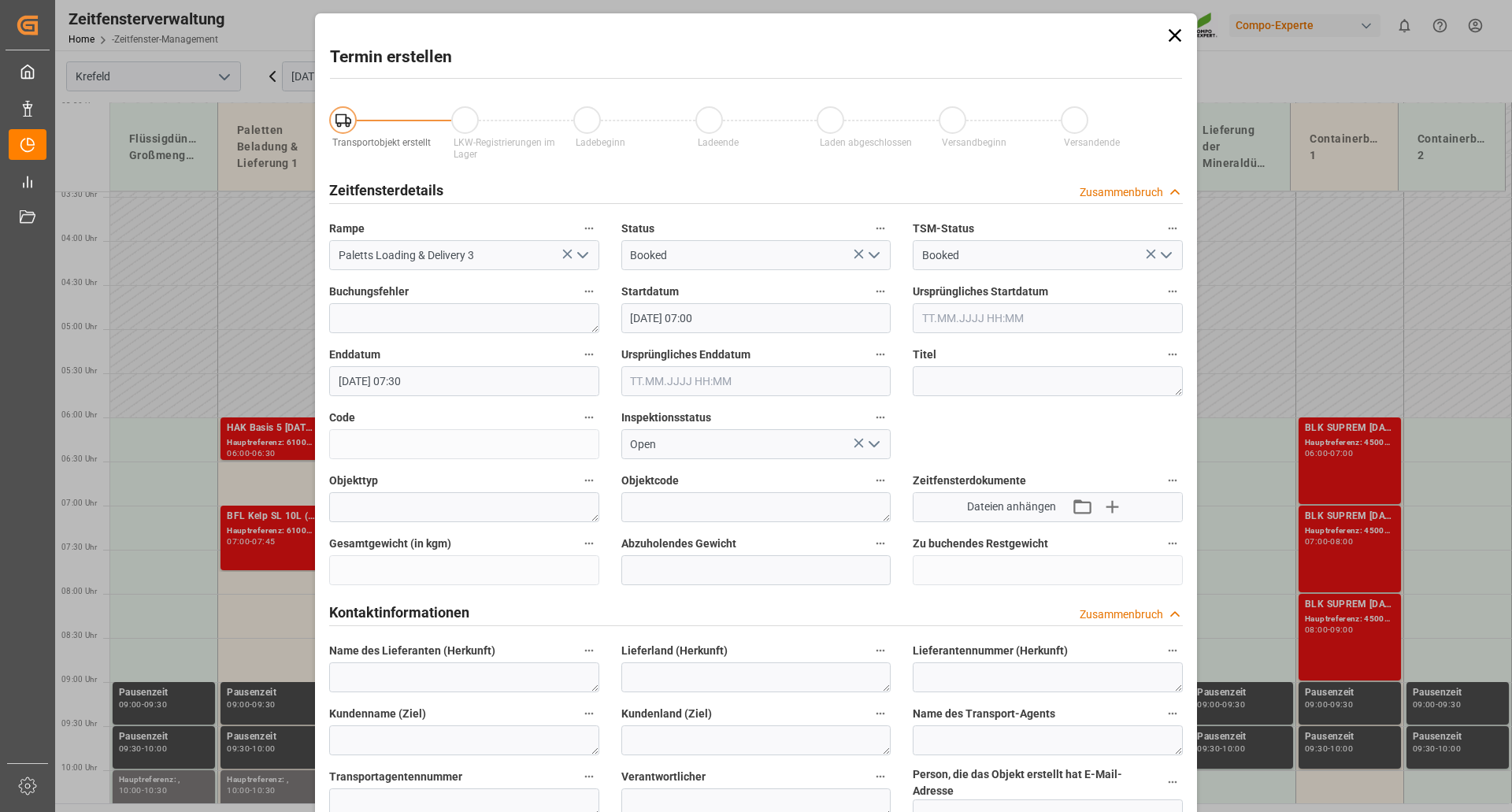
click at [1179, 37] on icon at bounding box center [1175, 35] width 22 height 22
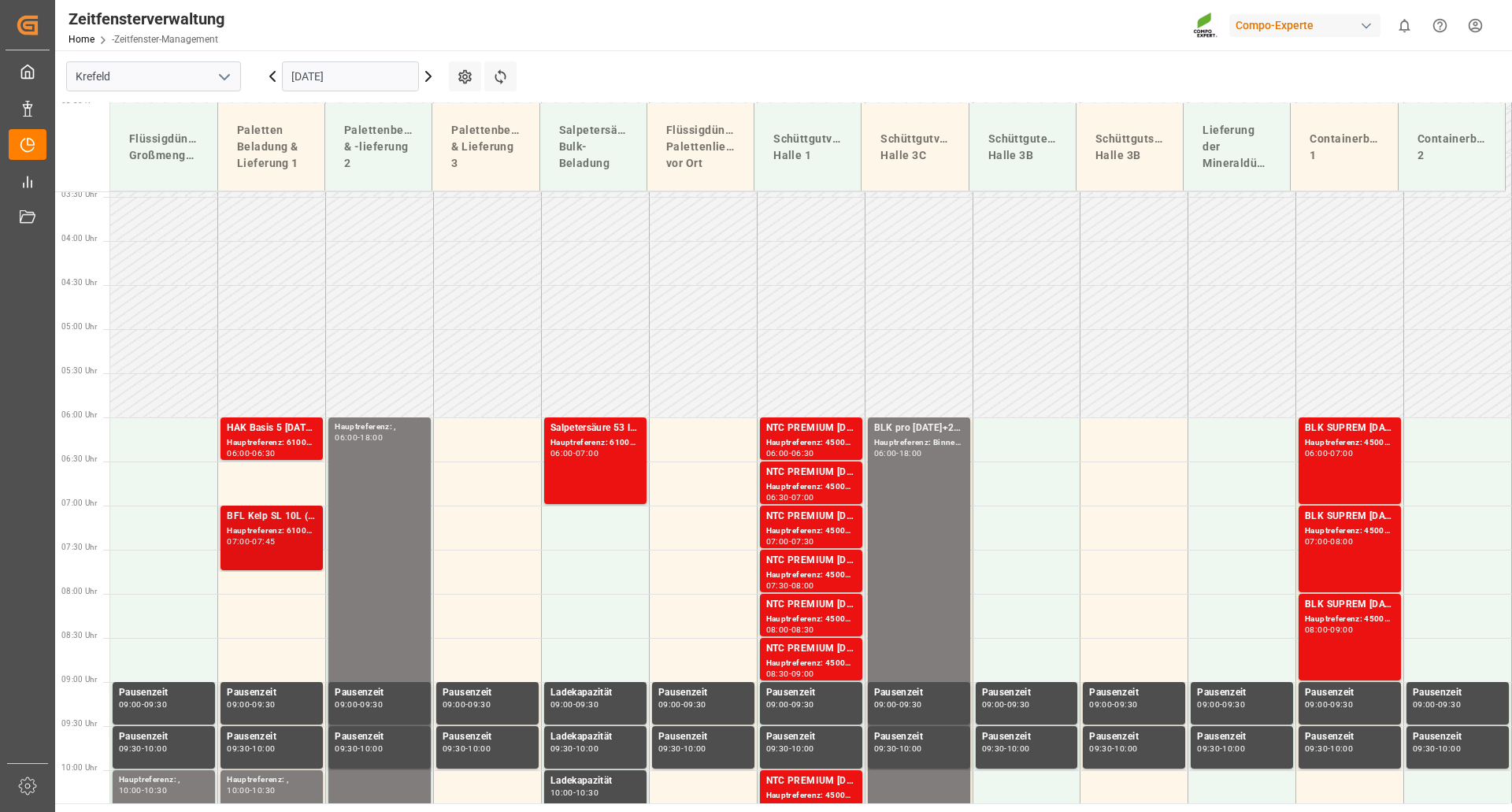
click at [260, 526] on font "Hauptreferenz: 6100002076, 2000001333" at bounding box center [309, 529] width 163 height 9
click at [273, 441] on font "Hauptreferenz: 6100002101, 2000001624" at bounding box center [309, 442] width 163 height 9
click at [267, 484] on td at bounding box center [272, 483] width 108 height 44
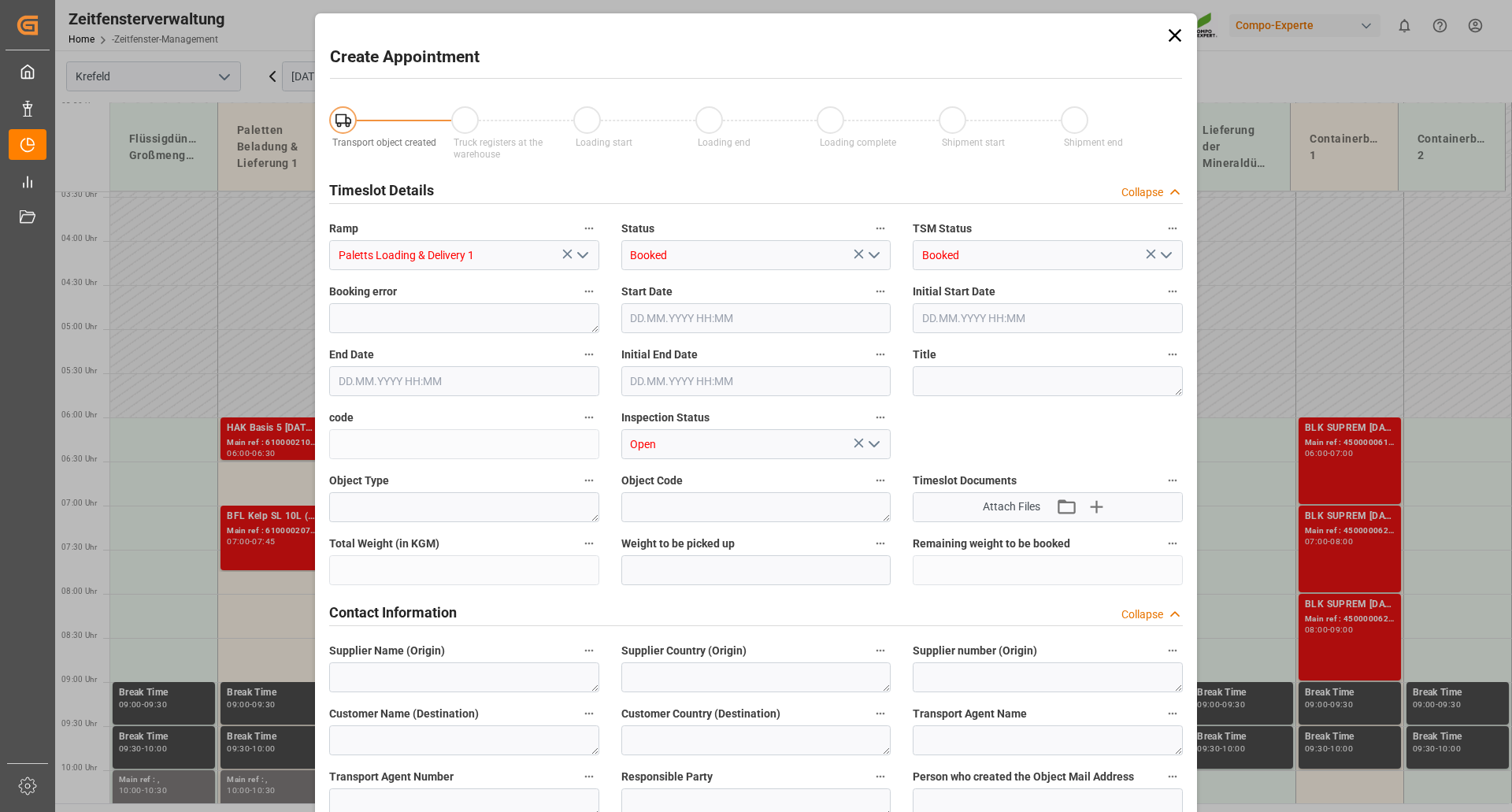
type input "[DATE] 06:30"
type input "[DATE] 07:00"
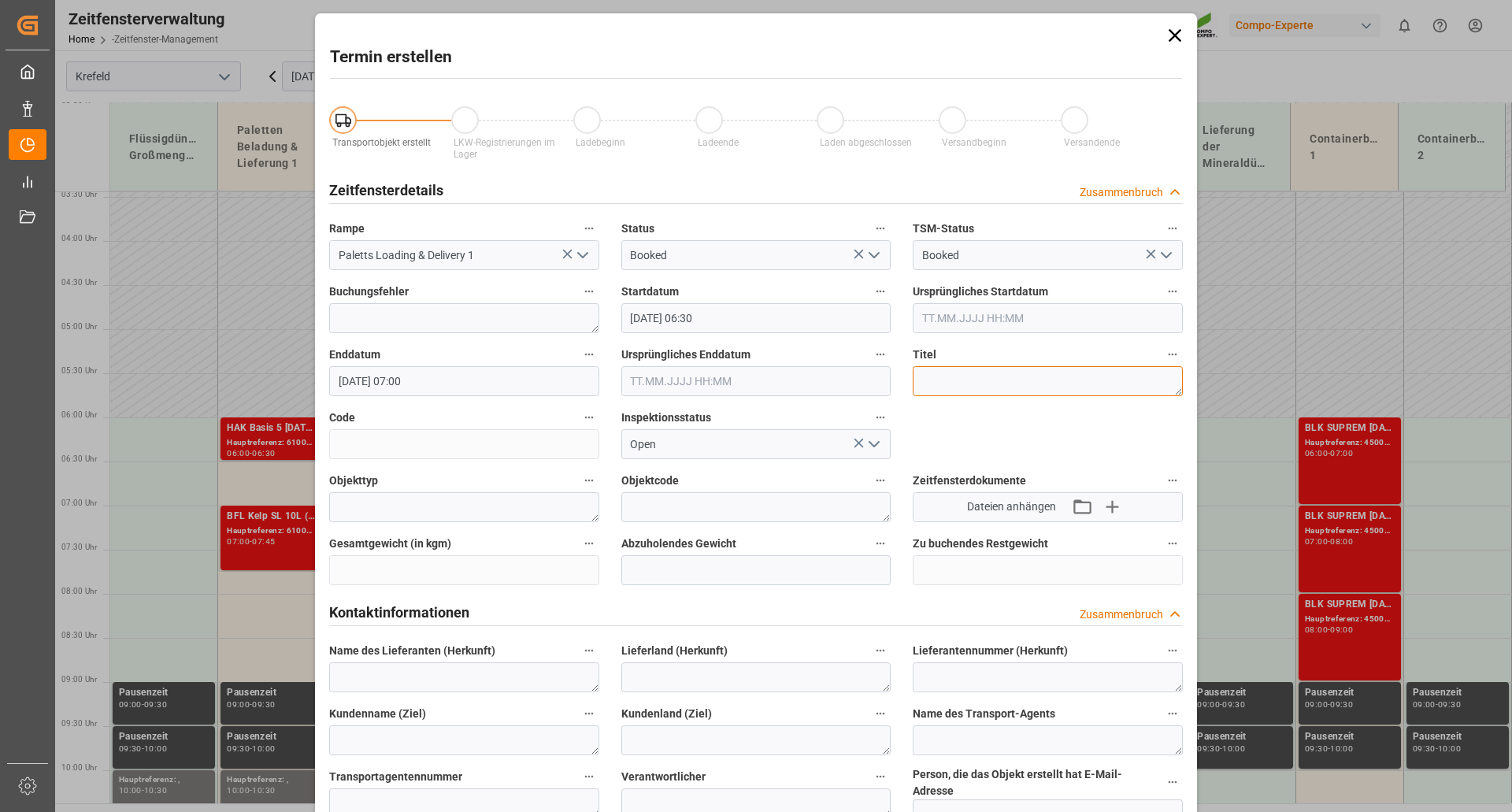
click at [971, 382] on textarea at bounding box center [1048, 381] width 270 height 30
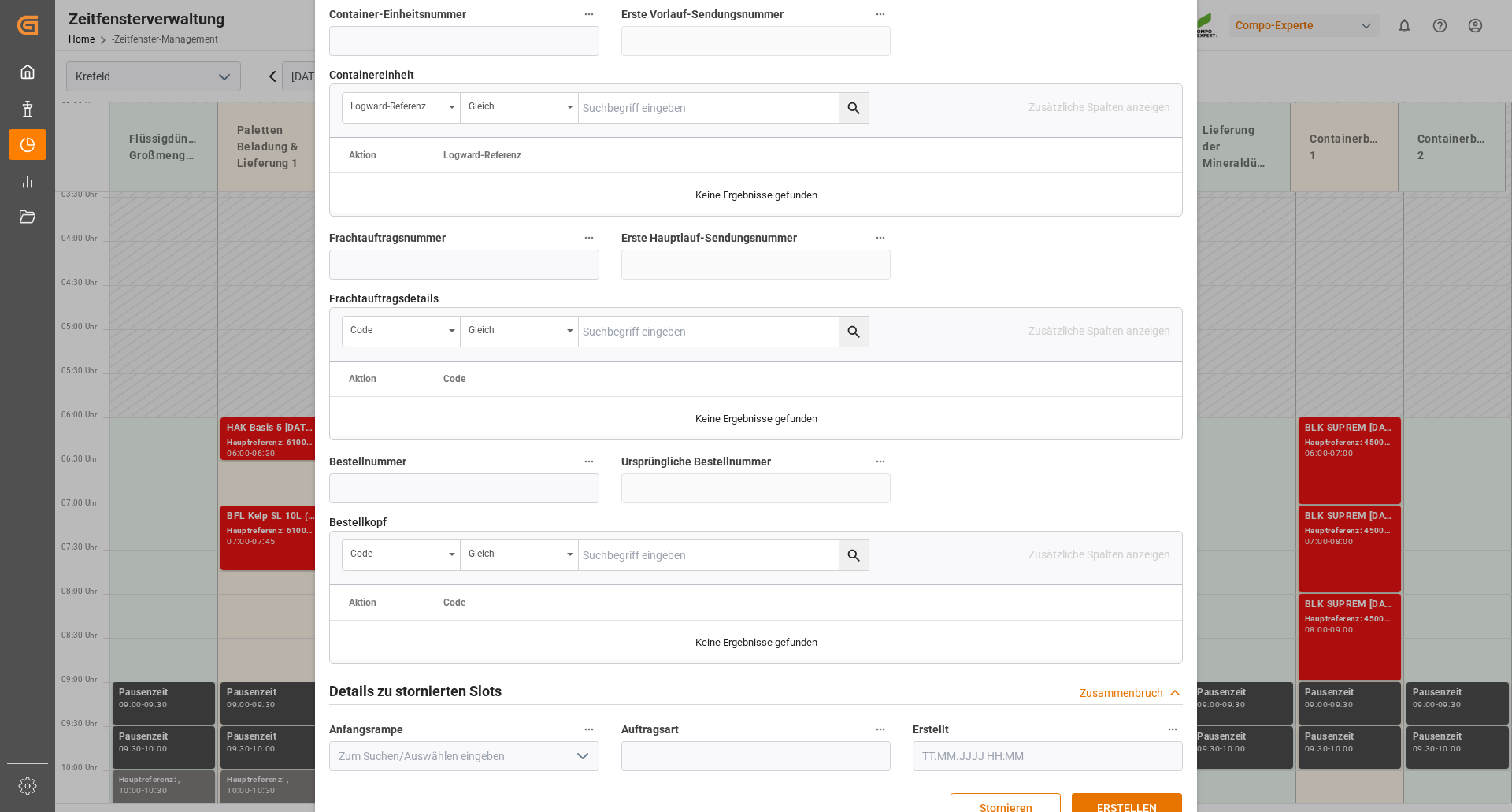
scroll to position [1373, 0]
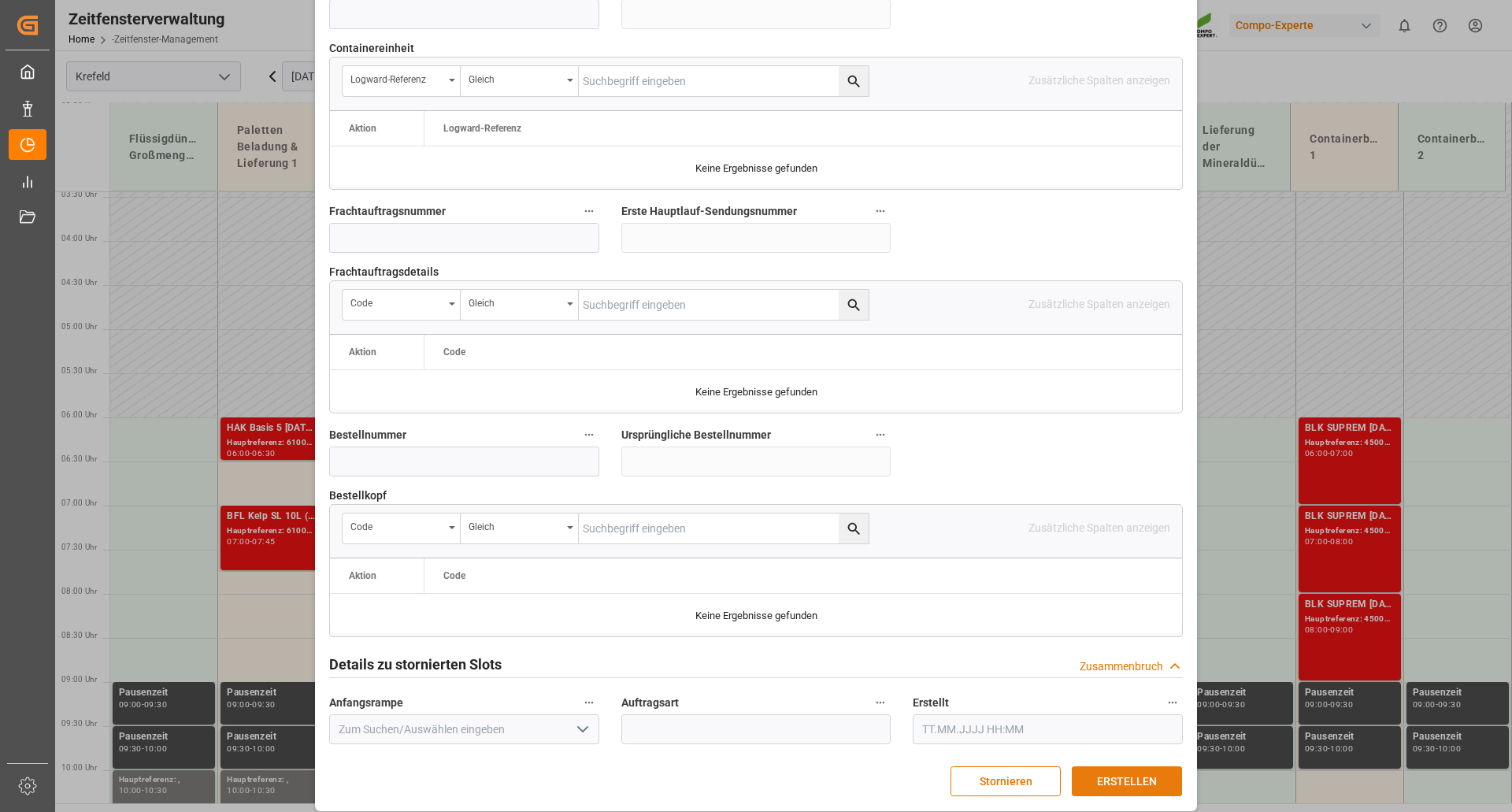
type textarea "EV Cargo Umlagerung Erkol Fill Solingen"
click at [1127, 775] on font "ERSTELLEN" at bounding box center [1127, 780] width 60 height 12
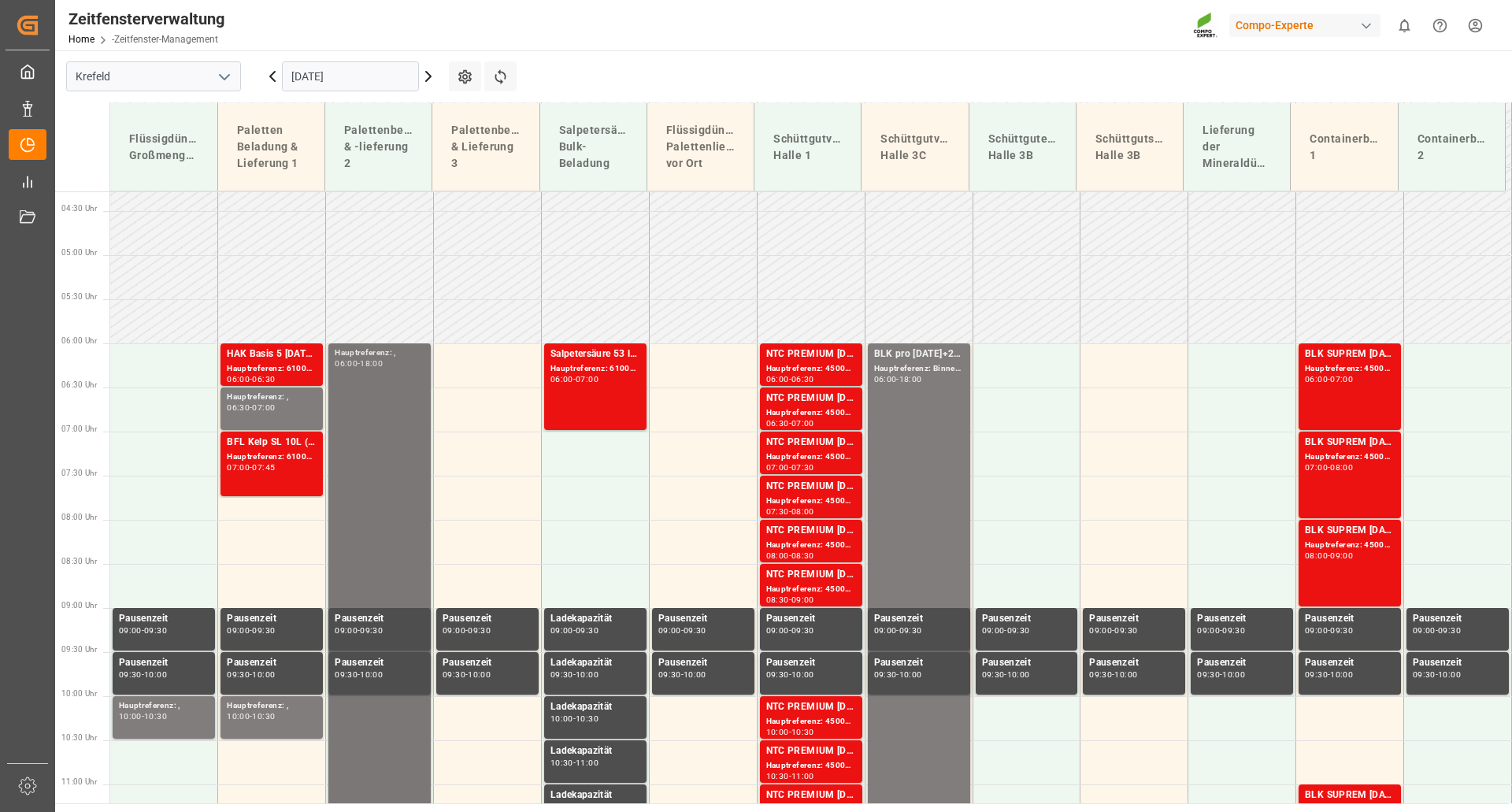
scroll to position [473, 0]
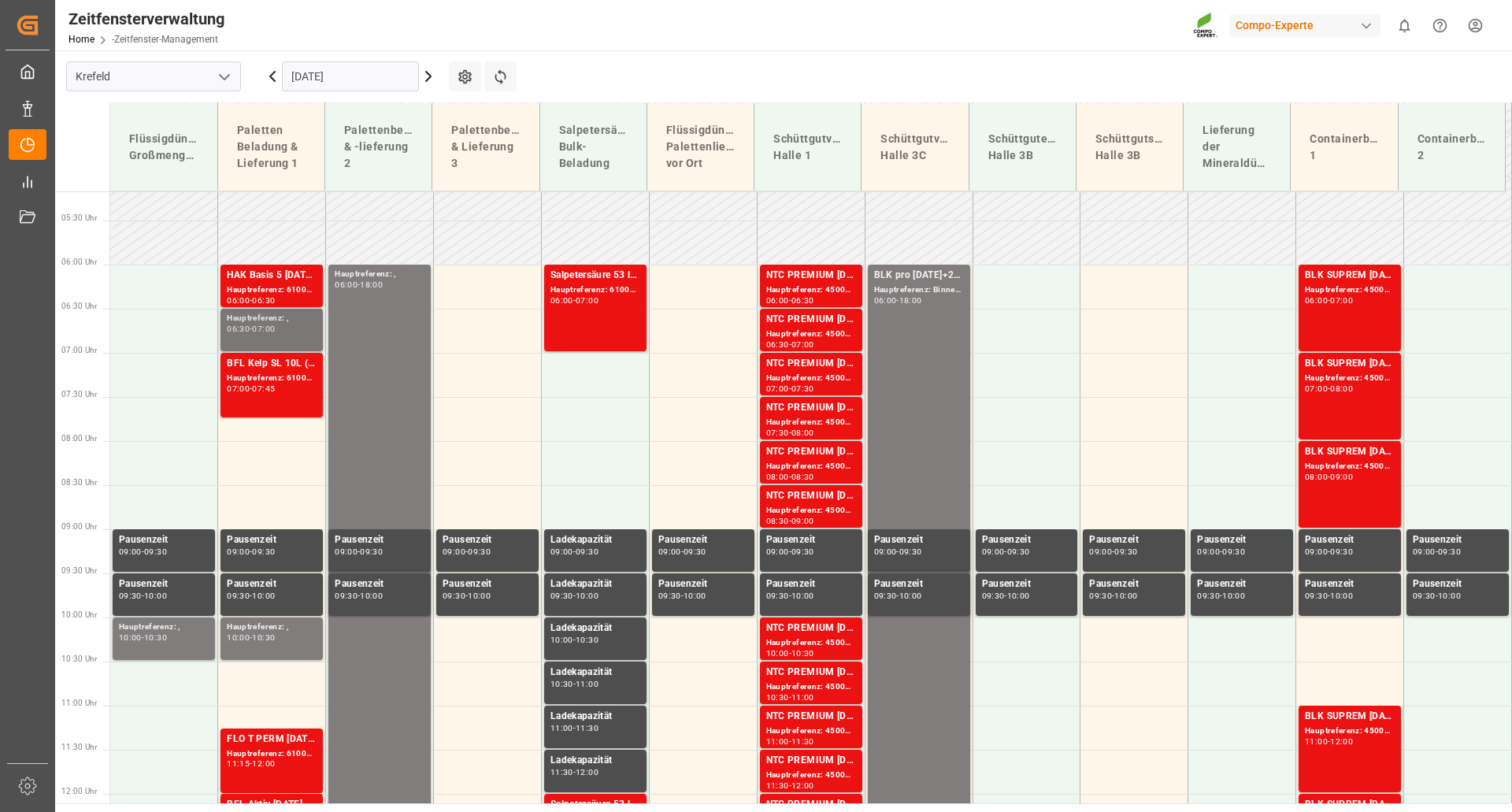
click at [270, 324] on div "Hauptreferenz: ," at bounding box center [271, 318] width 89 height 13
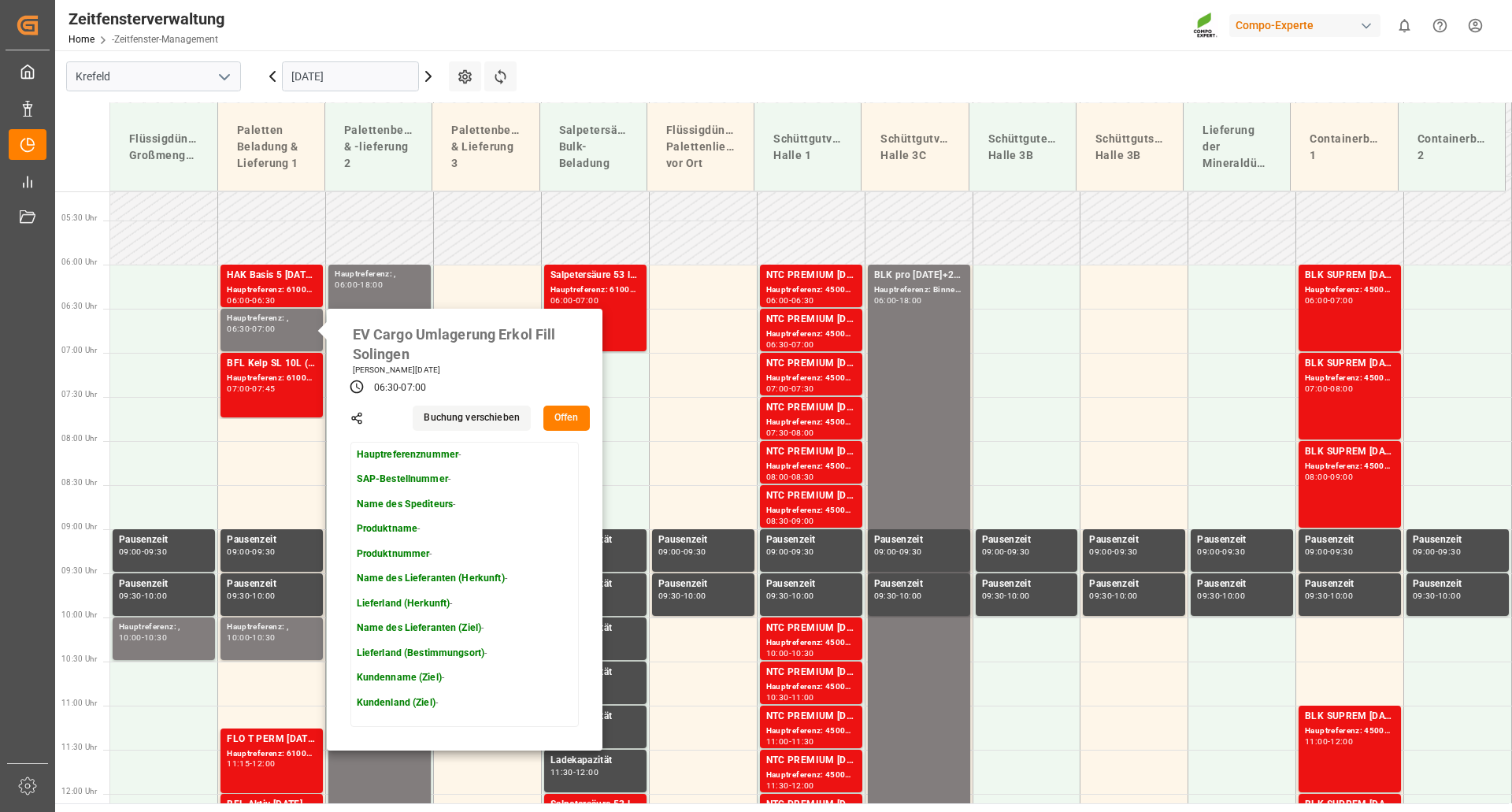
click at [731, 30] on div "Zeitfensterverwaltung Home -Zeitfenster-Management Compo-Experte 0 Benachrichti…" at bounding box center [778, 25] width 1468 height 50
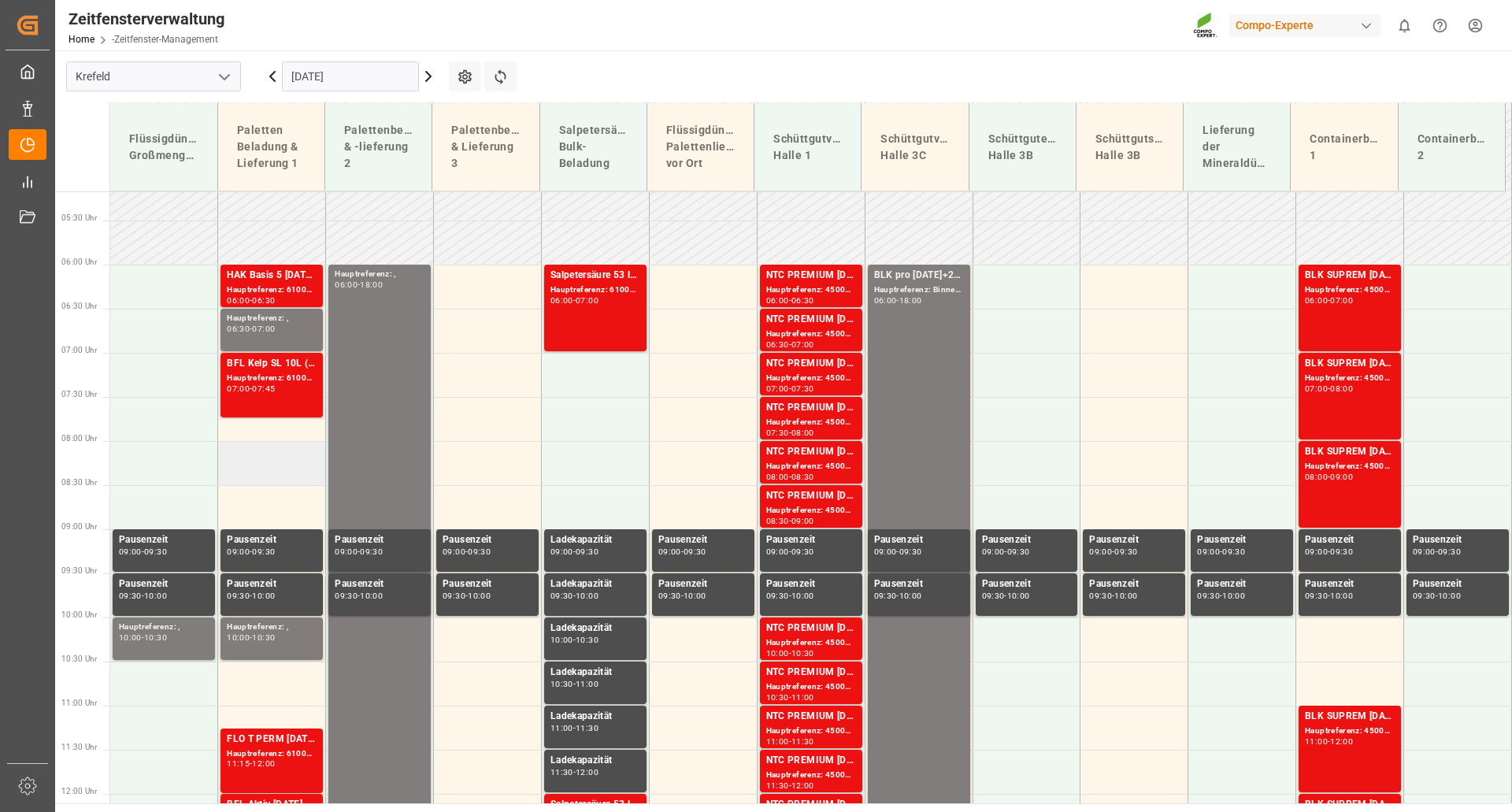
click at [270, 466] on td at bounding box center [272, 463] width 108 height 44
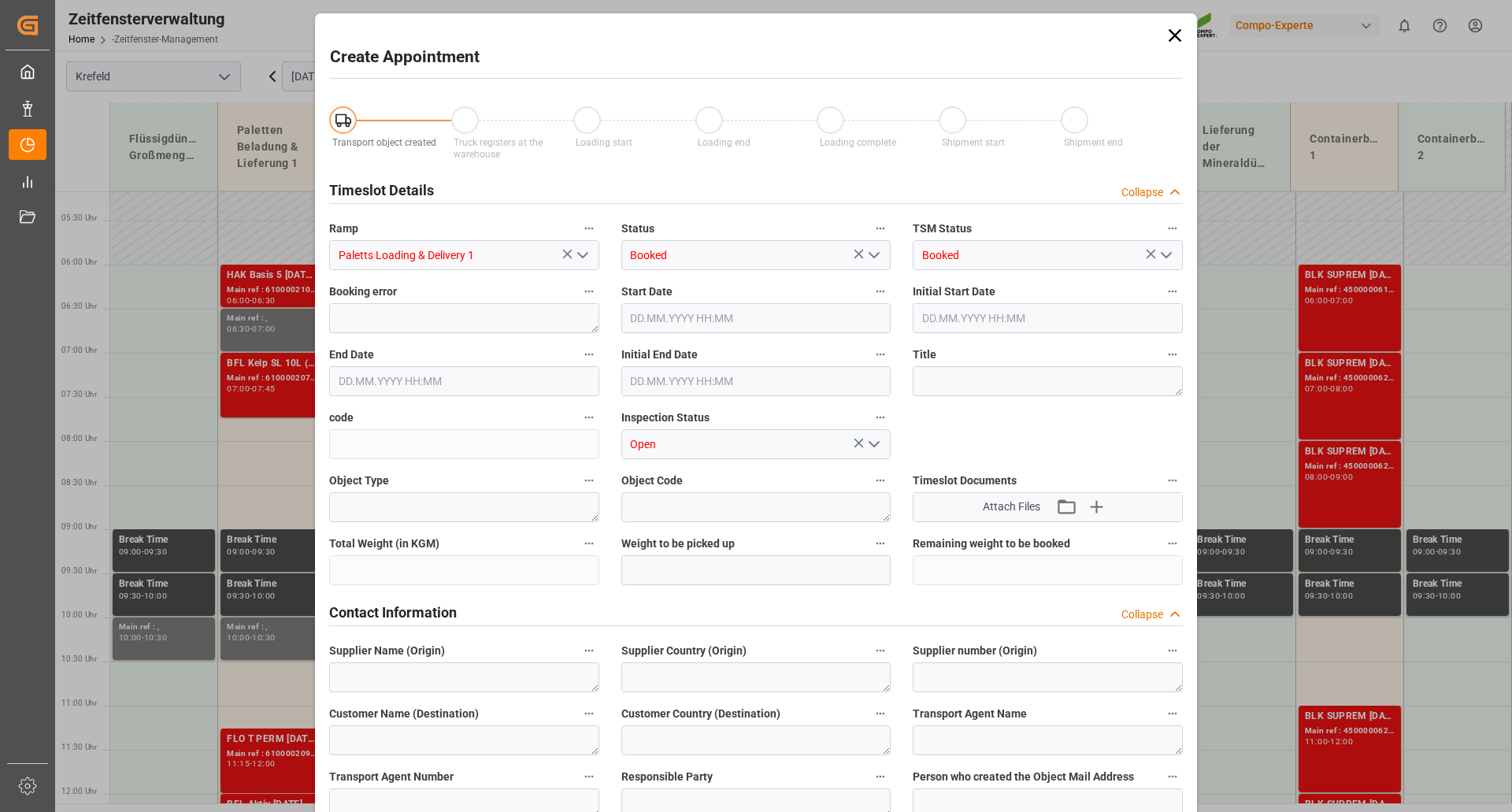
type input "[DATE] 08:00"
type input "[DATE] 08:30"
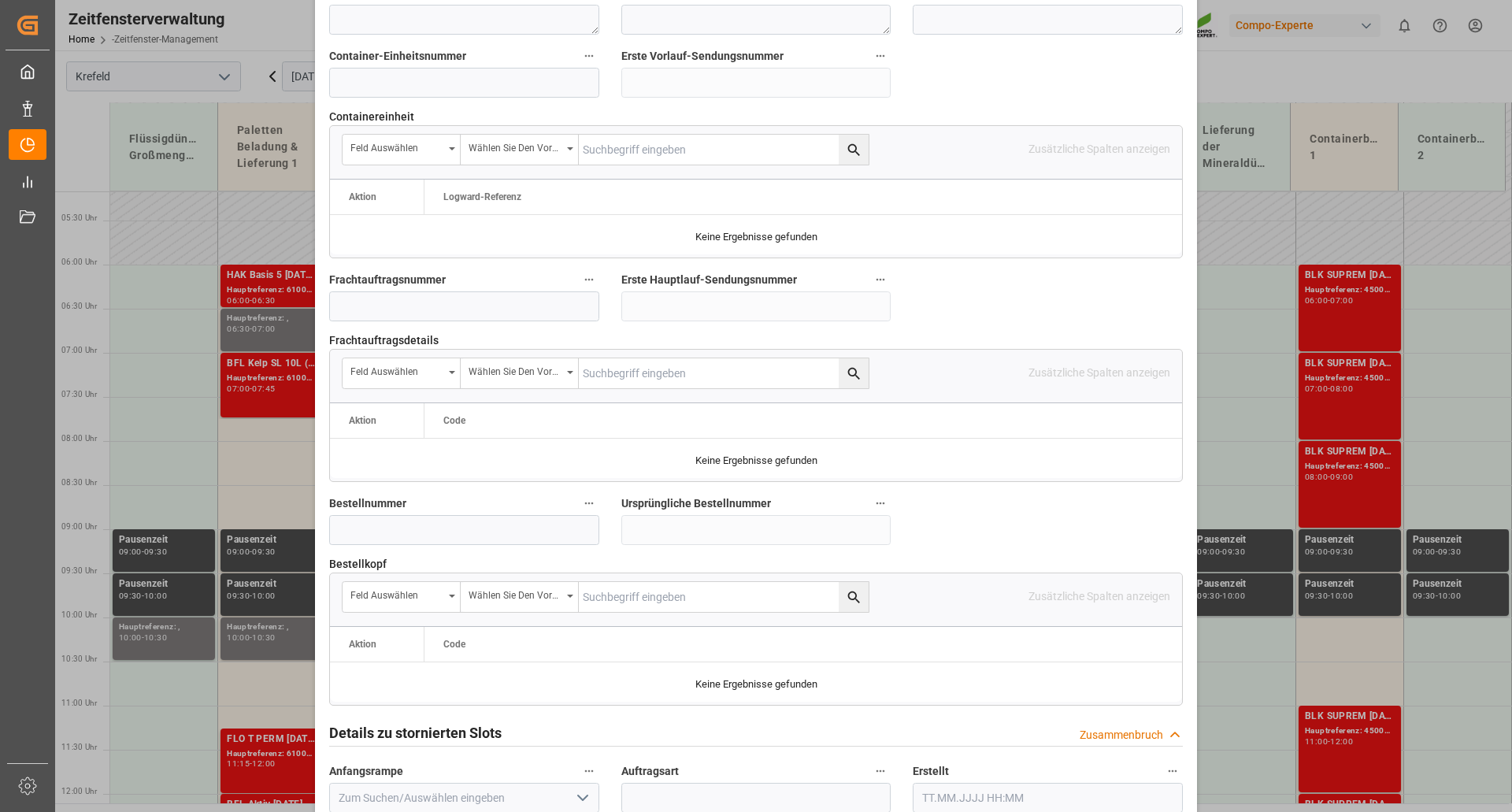
scroll to position [1137, 0]
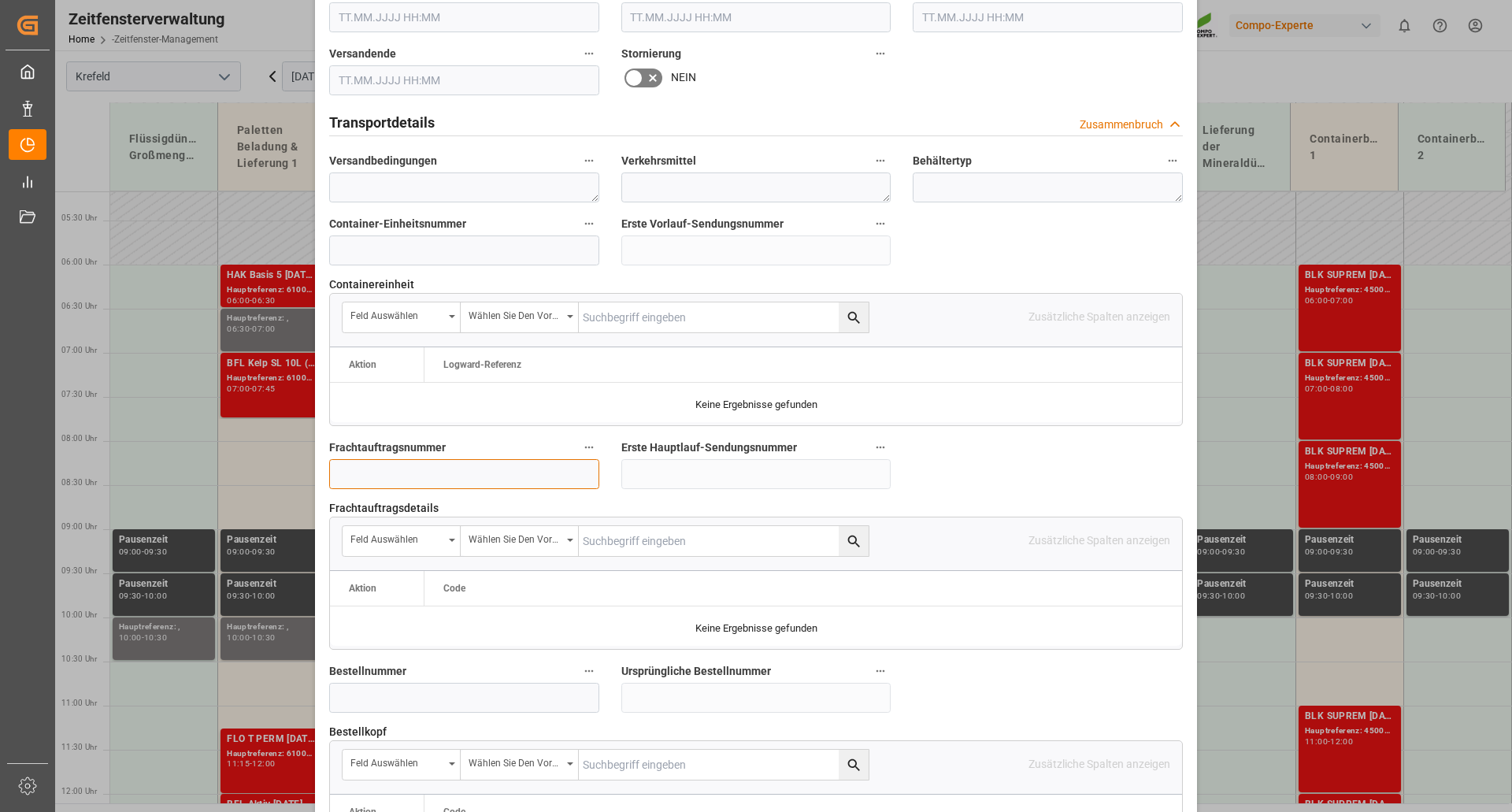
click at [362, 466] on input at bounding box center [463, 474] width 270 height 30
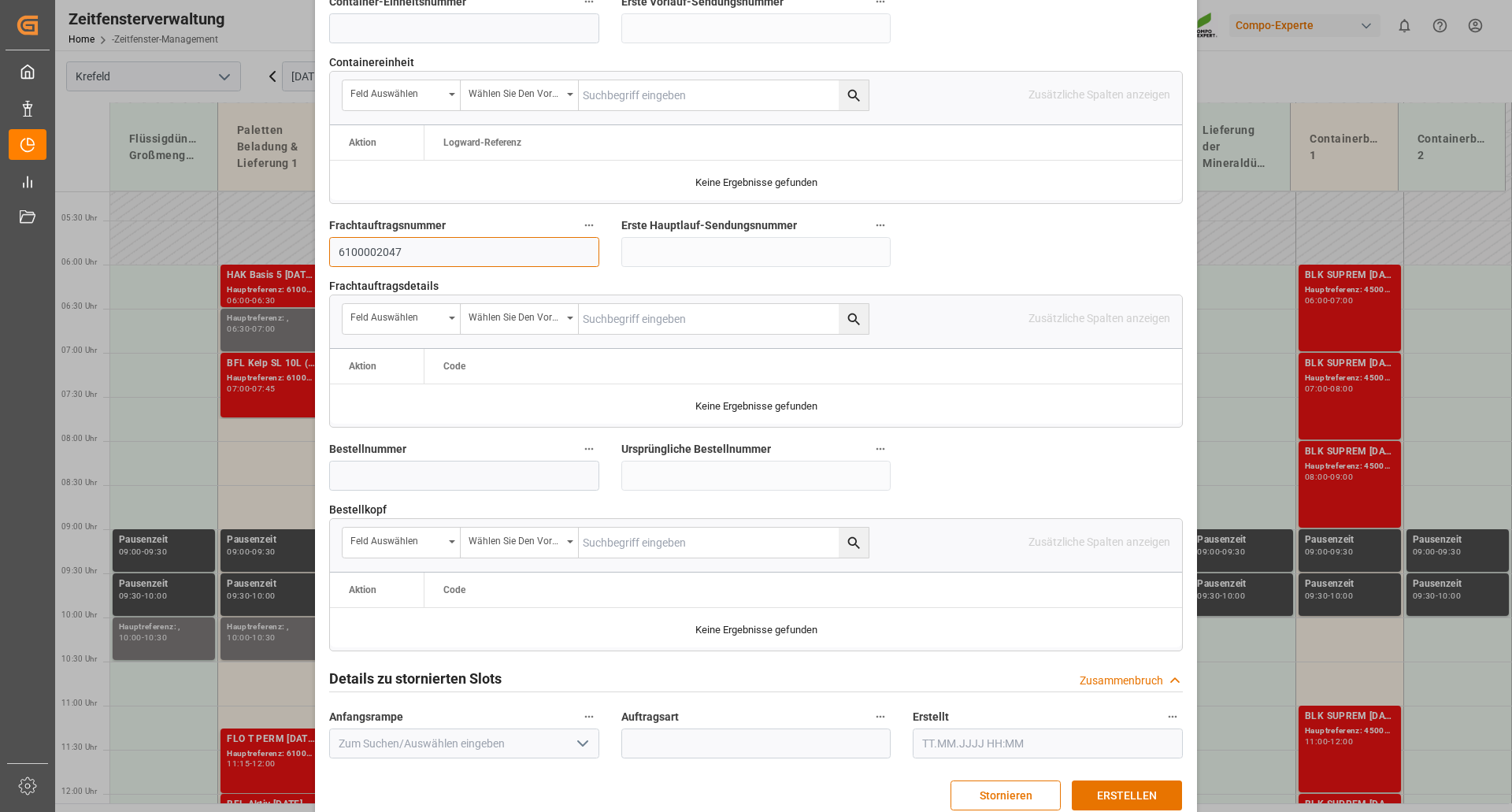
scroll to position [1373, 0]
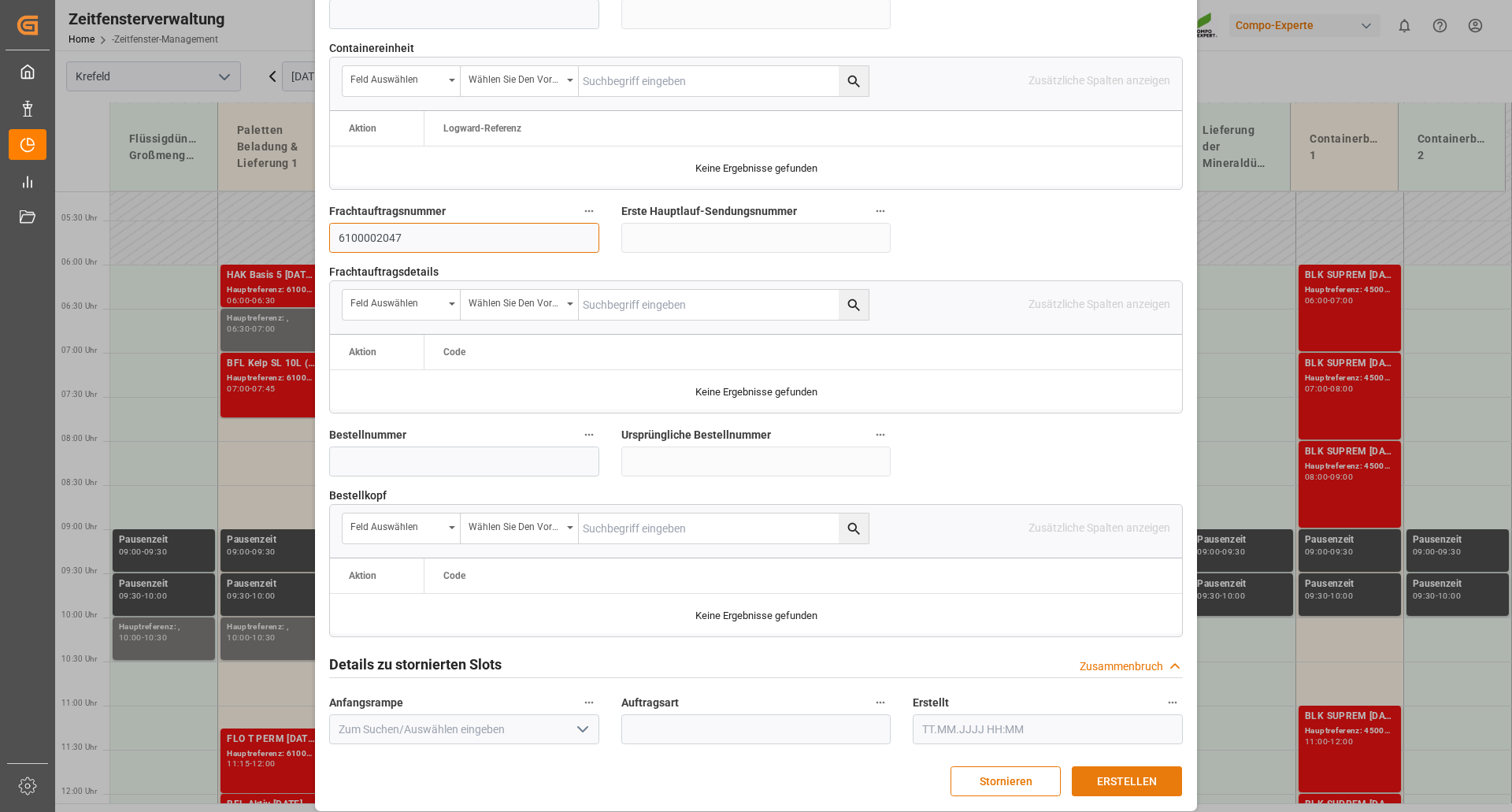
type input "6100002047"
click at [1133, 775] on font "ERSTELLEN" at bounding box center [1127, 780] width 60 height 12
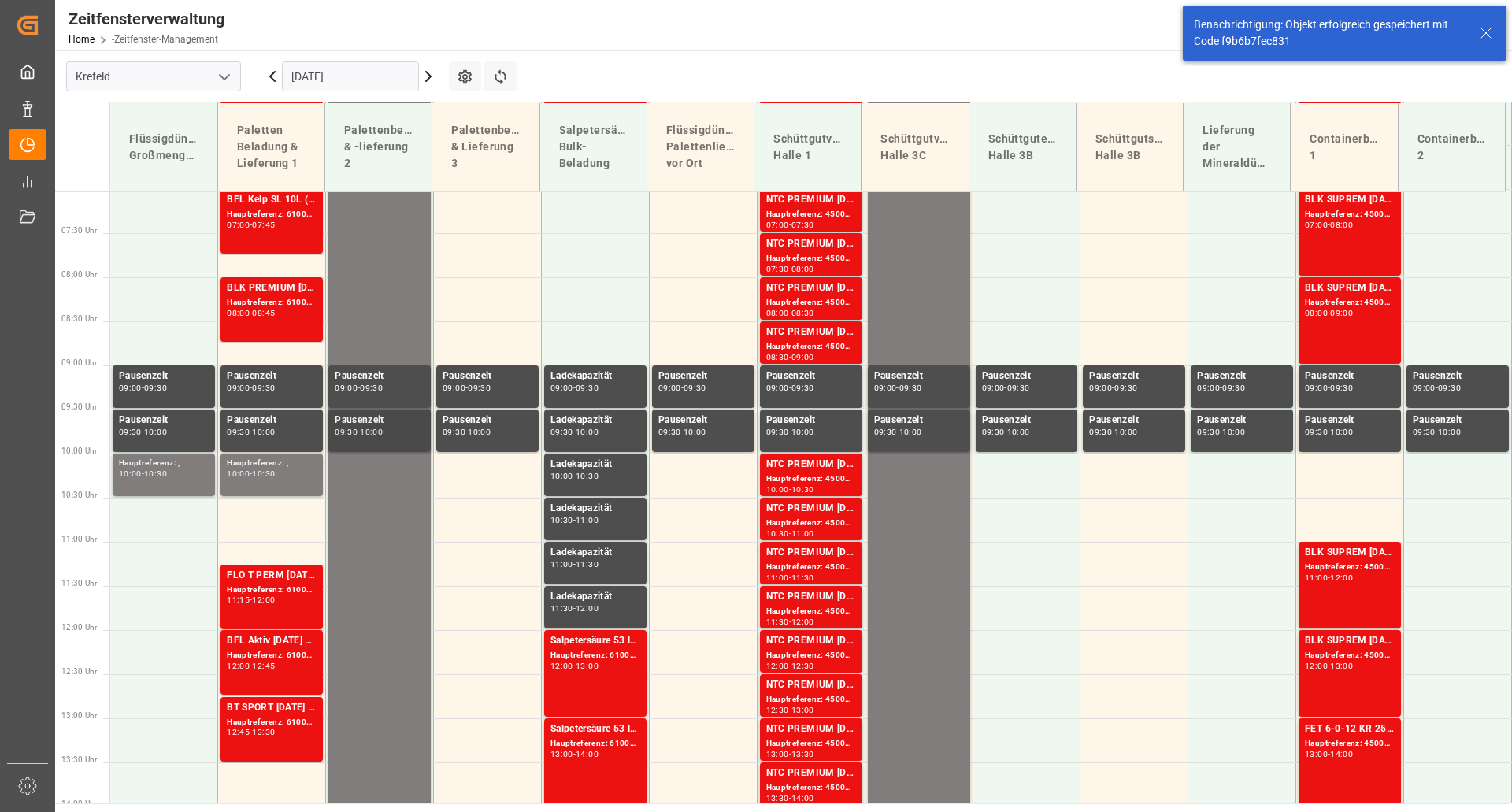
scroll to position [656, 0]
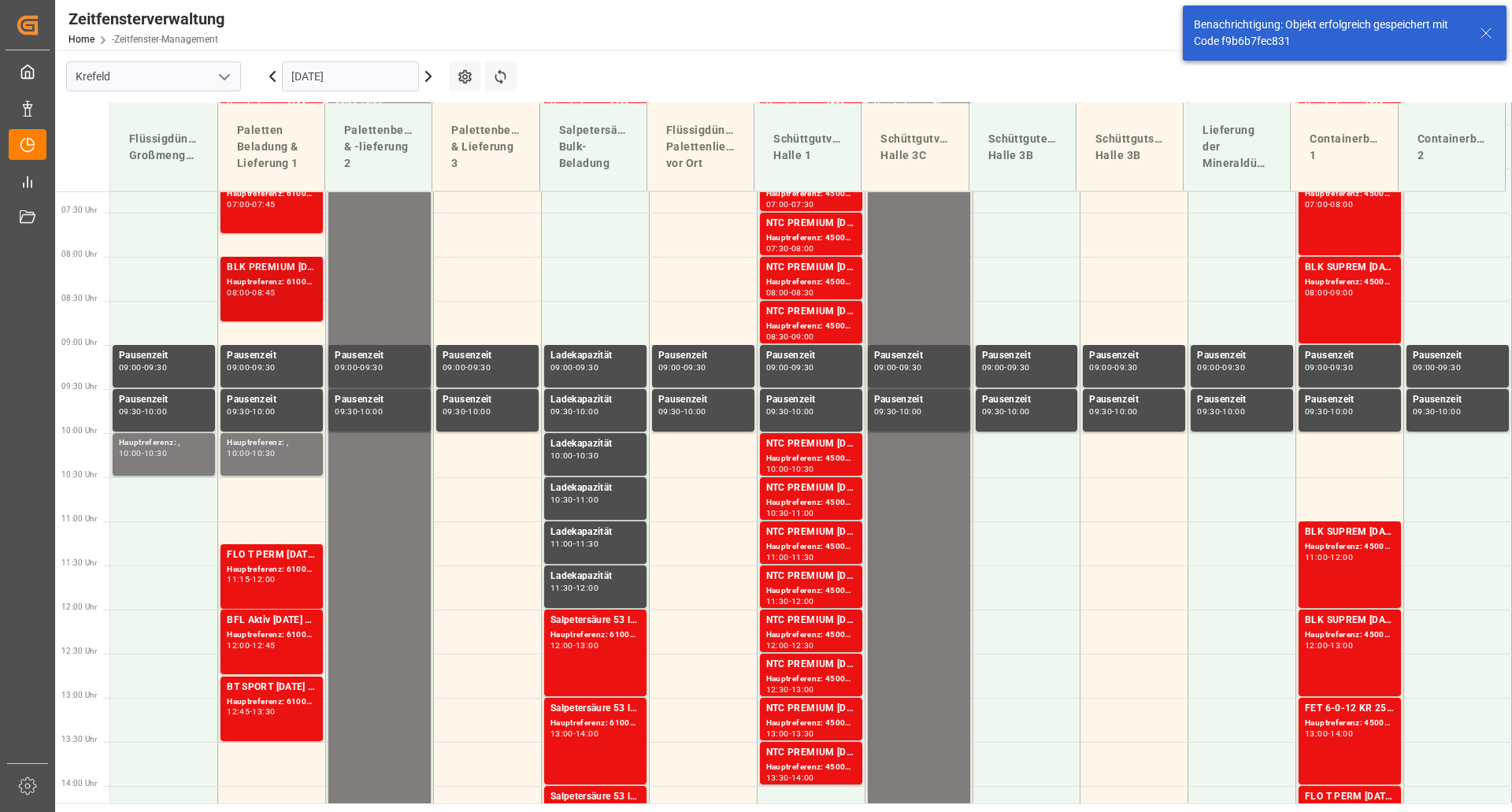
click at [267, 277] on font "Hauptreferenz: 6100002047, 2000001184" at bounding box center [309, 281] width 163 height 9
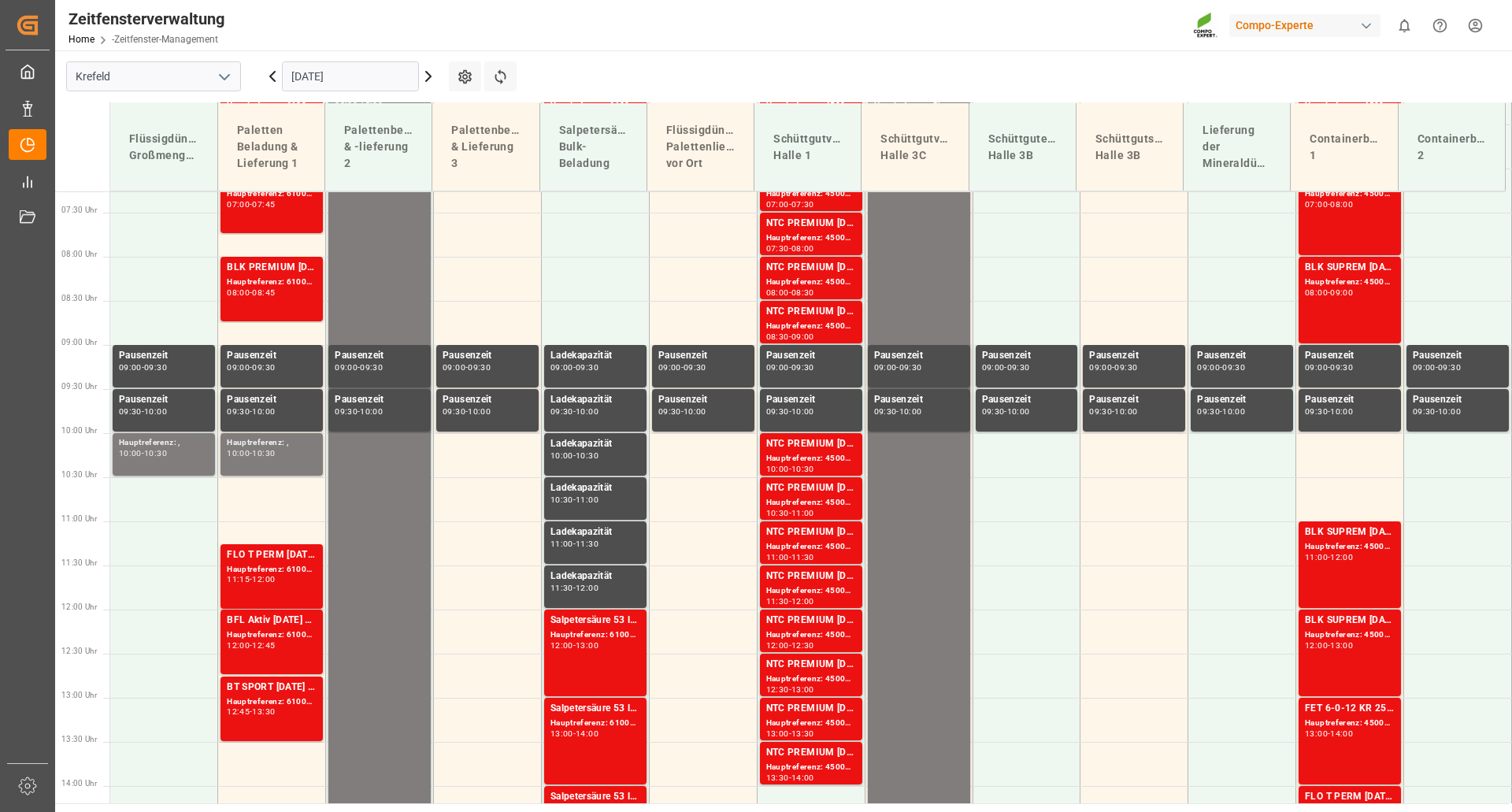
click at [276, 77] on icon at bounding box center [273, 77] width 19 height 19
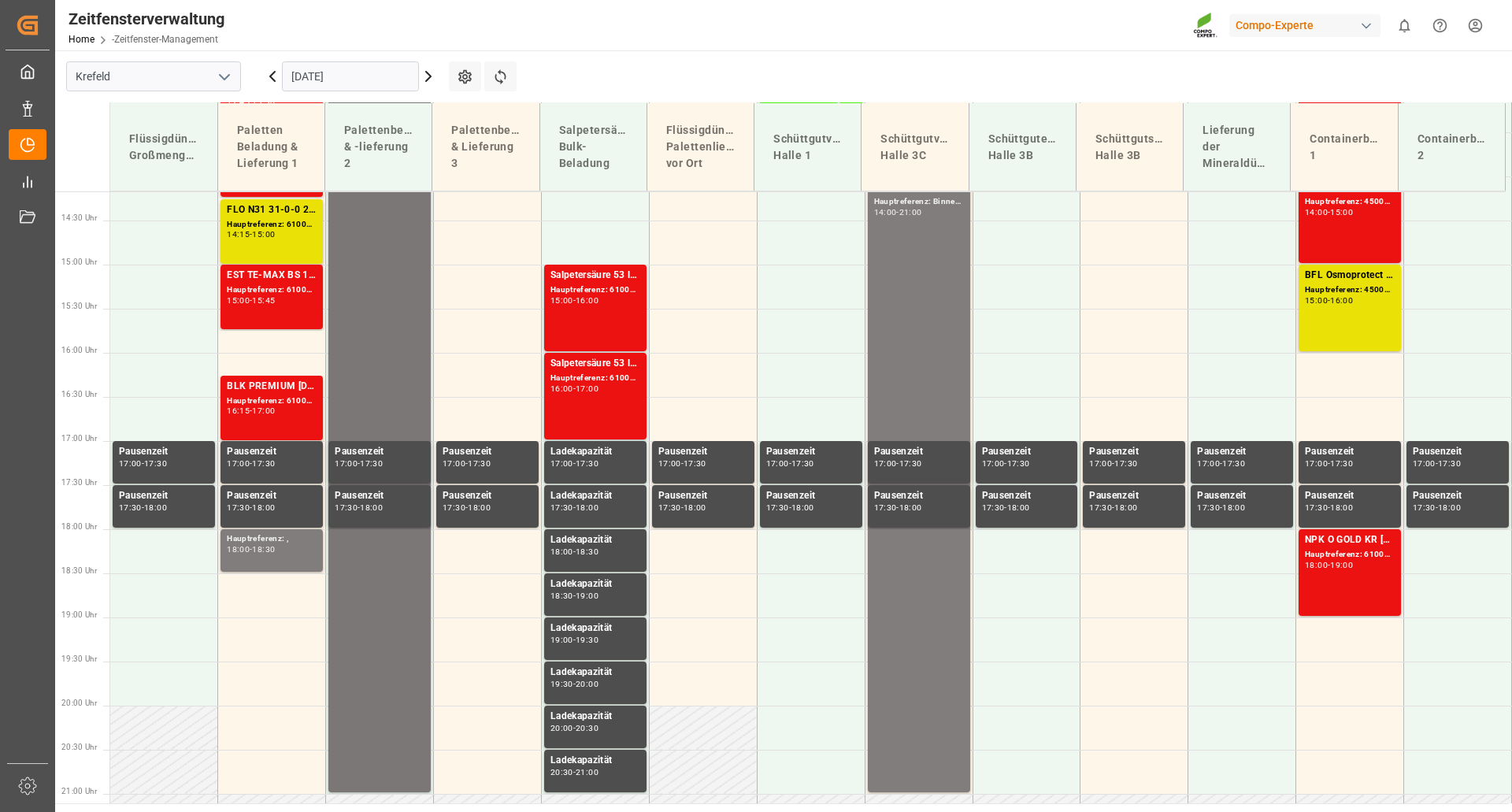
scroll to position [1274, 0]
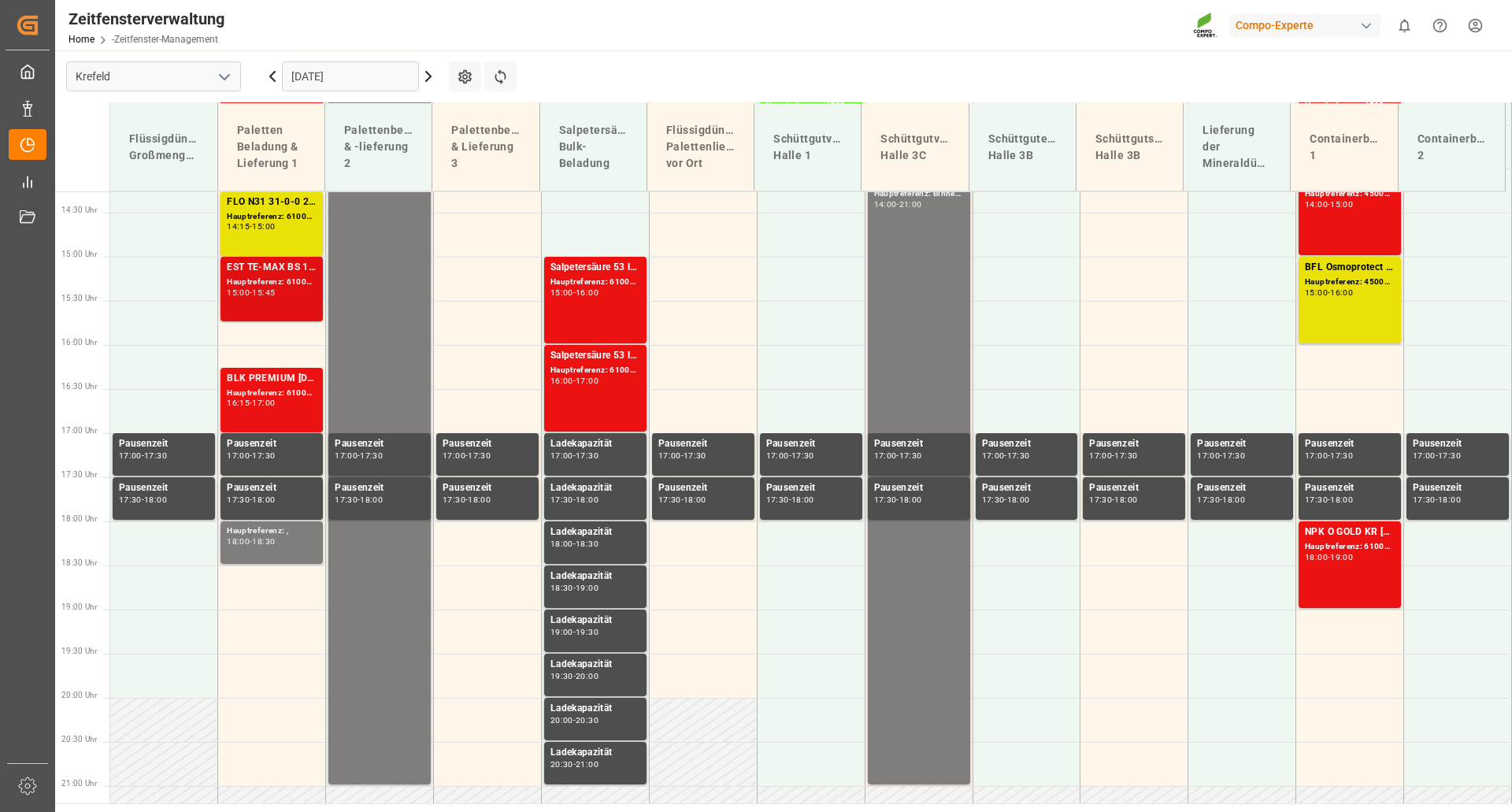
click at [286, 292] on div "15:00 - 15:45" at bounding box center [271, 293] width 89 height 9
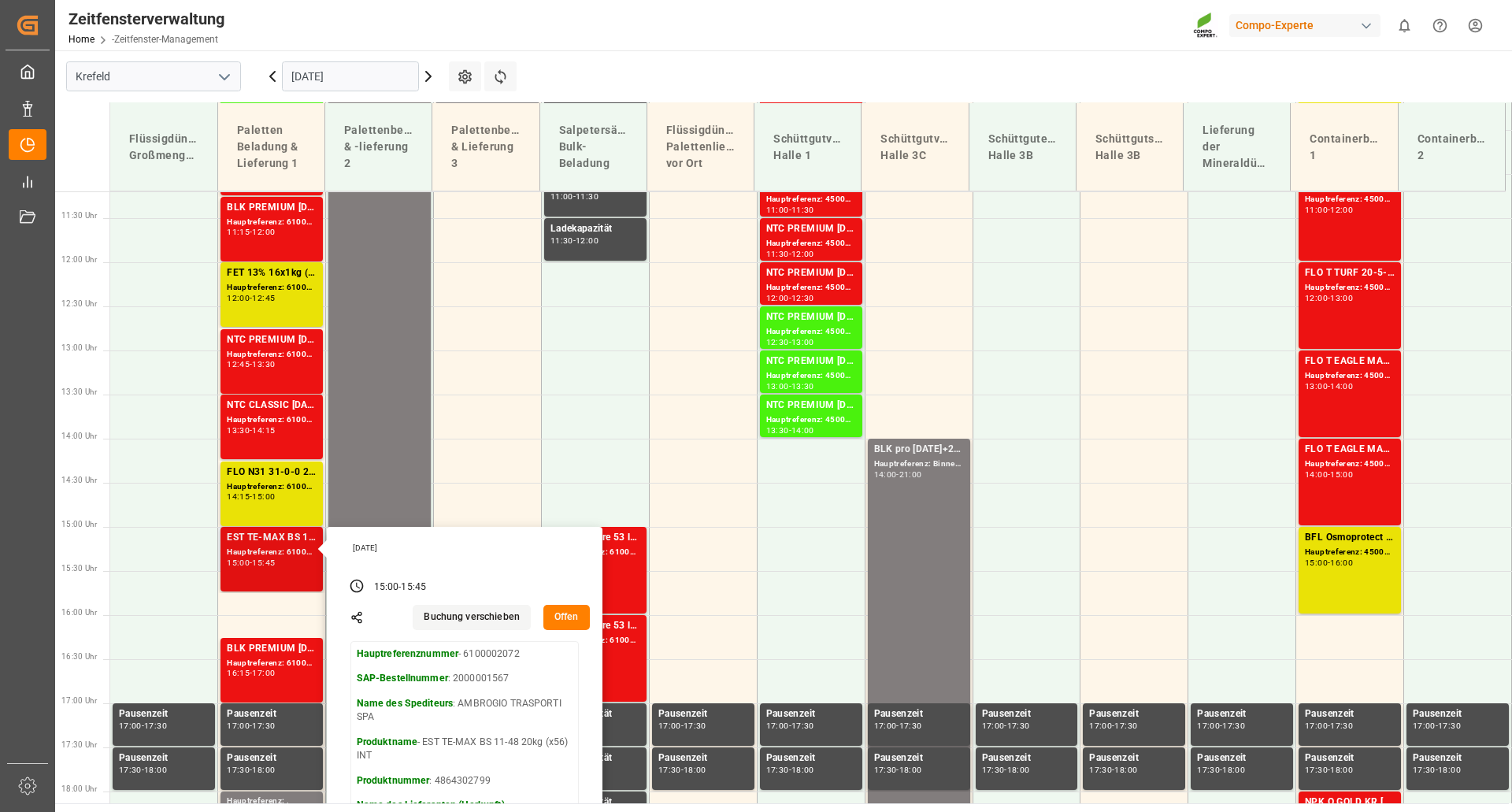
scroll to position [959, 0]
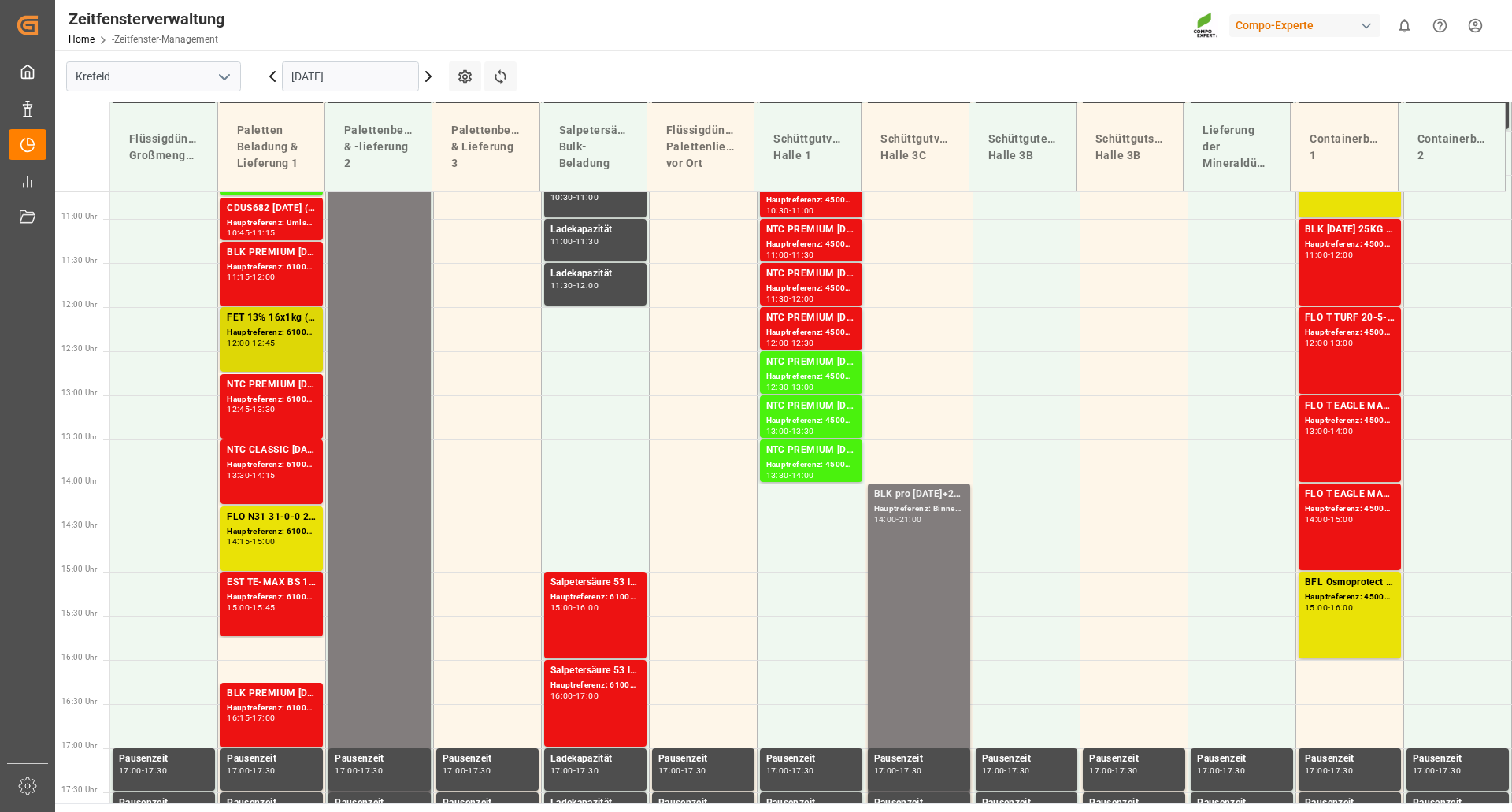
click at [263, 339] on font "12:45" at bounding box center [263, 342] width 23 height 11
